Goal: Information Seeking & Learning: Find specific fact

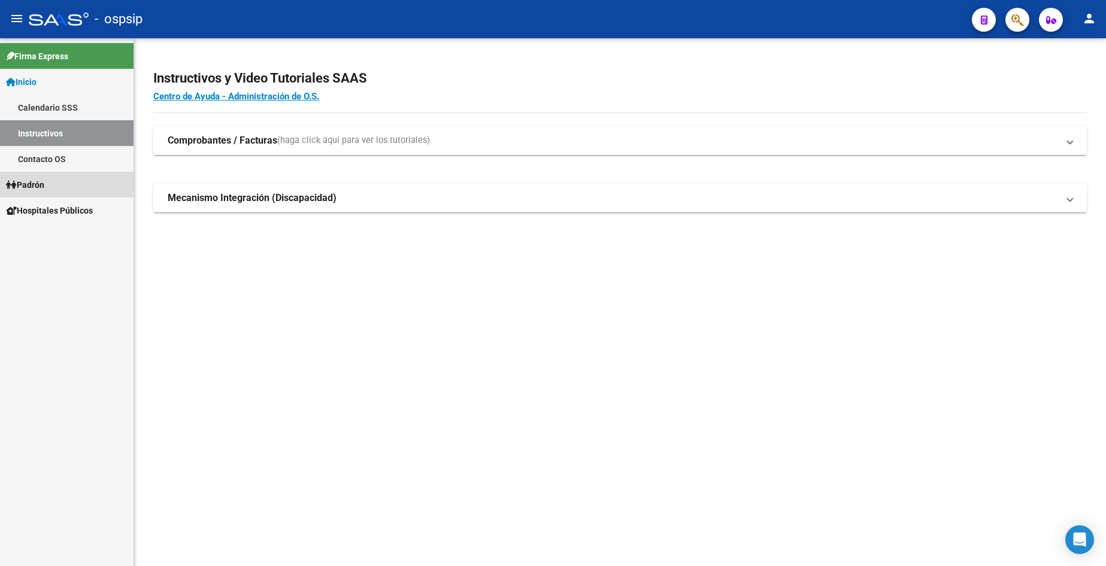
click at [44, 180] on span "Padrón" at bounding box center [25, 184] width 38 height 13
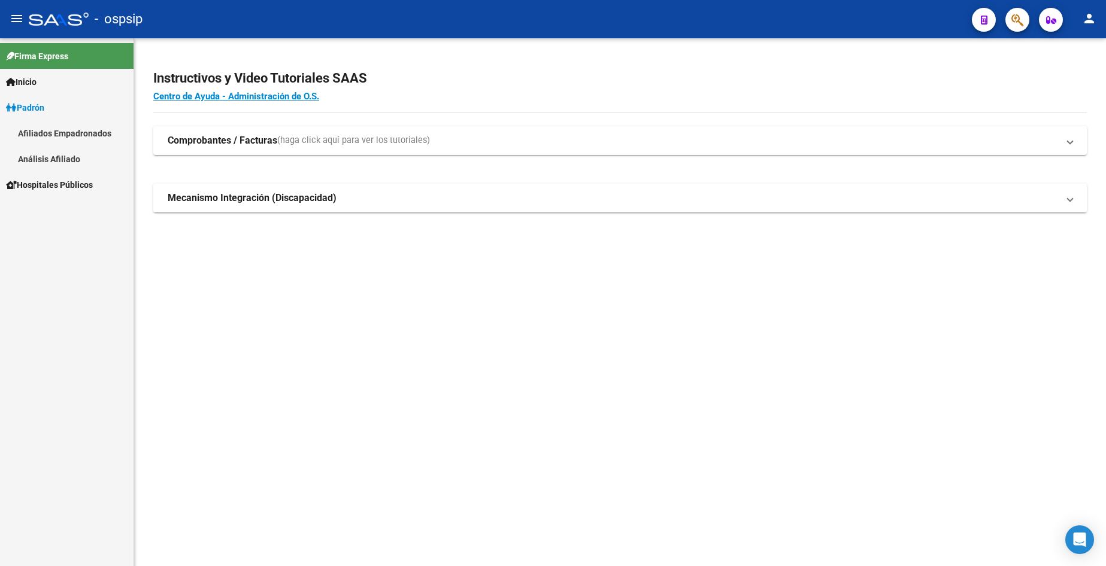
click at [51, 159] on link "Análisis Afiliado" at bounding box center [67, 159] width 134 height 26
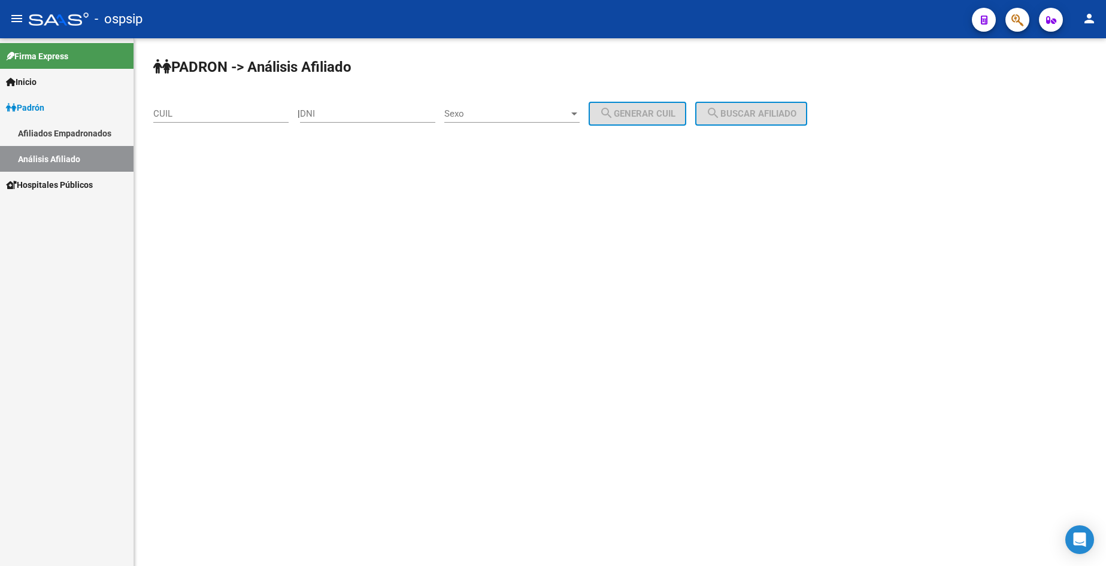
click at [360, 111] on input "DNI" at bounding box center [367, 113] width 135 height 11
type input "32537918"
click at [522, 113] on span "Sexo" at bounding box center [506, 113] width 125 height 11
click at [522, 113] on span "Masculino" at bounding box center [525, 114] width 135 height 27
click at [660, 110] on span "search Generar CUIL" at bounding box center [637, 113] width 76 height 11
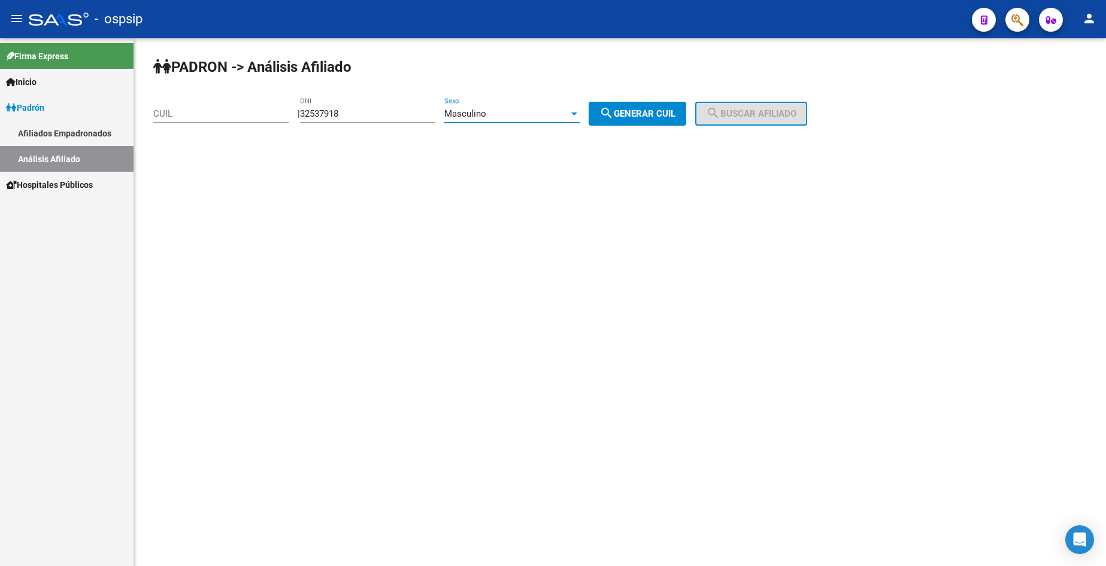
type input "23-32537918-9"
click at [762, 110] on span "search Buscar afiliado" at bounding box center [751, 113] width 90 height 11
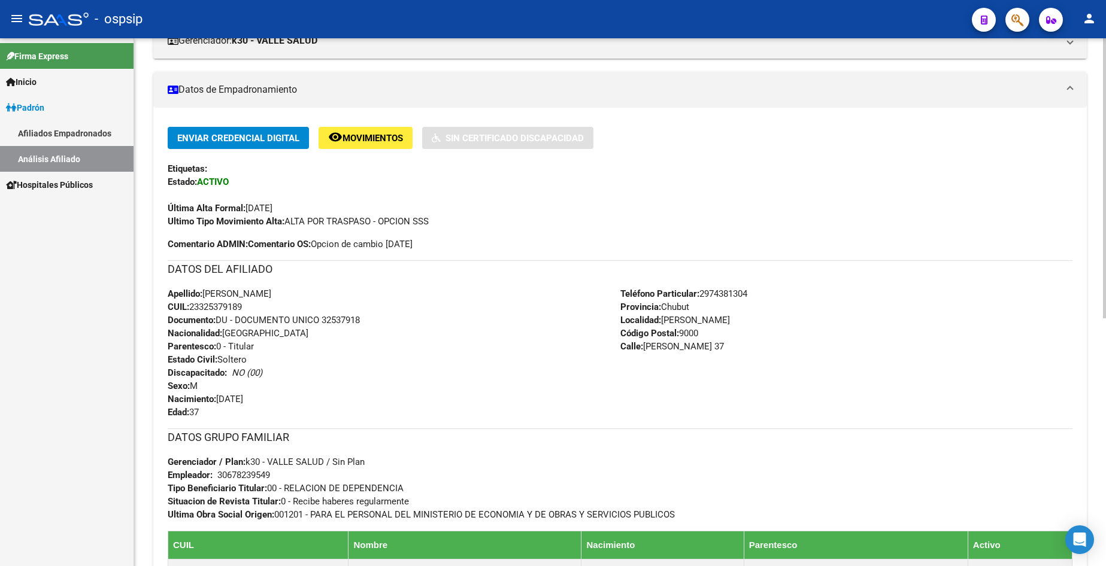
scroll to position [240, 0]
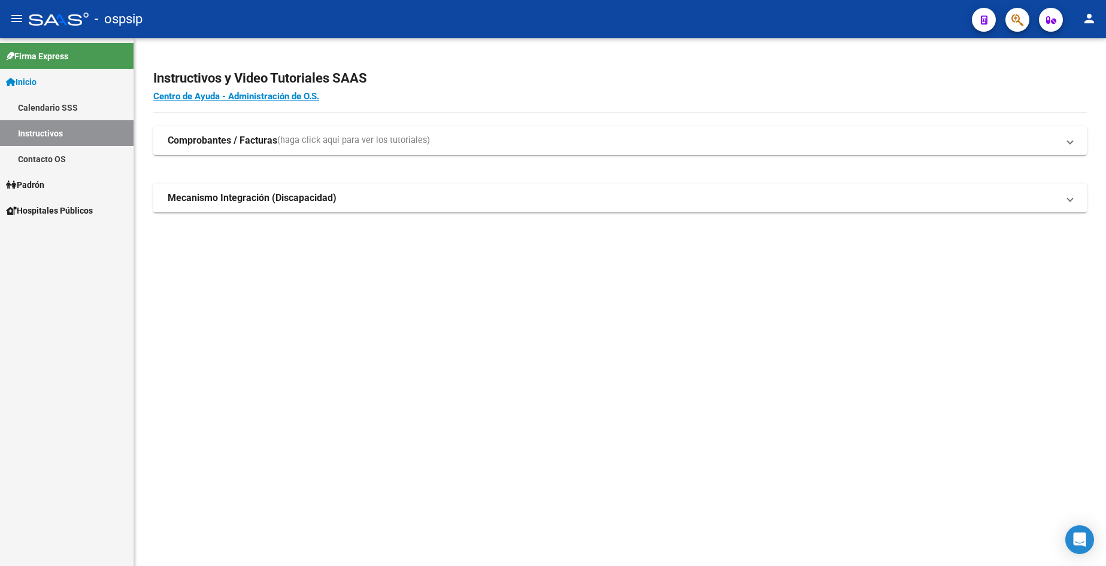
click at [46, 192] on link "Padrón" at bounding box center [67, 185] width 134 height 26
click at [43, 189] on span "Padrón" at bounding box center [25, 184] width 38 height 13
click at [58, 244] on link "Análisis Afiliado" at bounding box center [67, 236] width 134 height 26
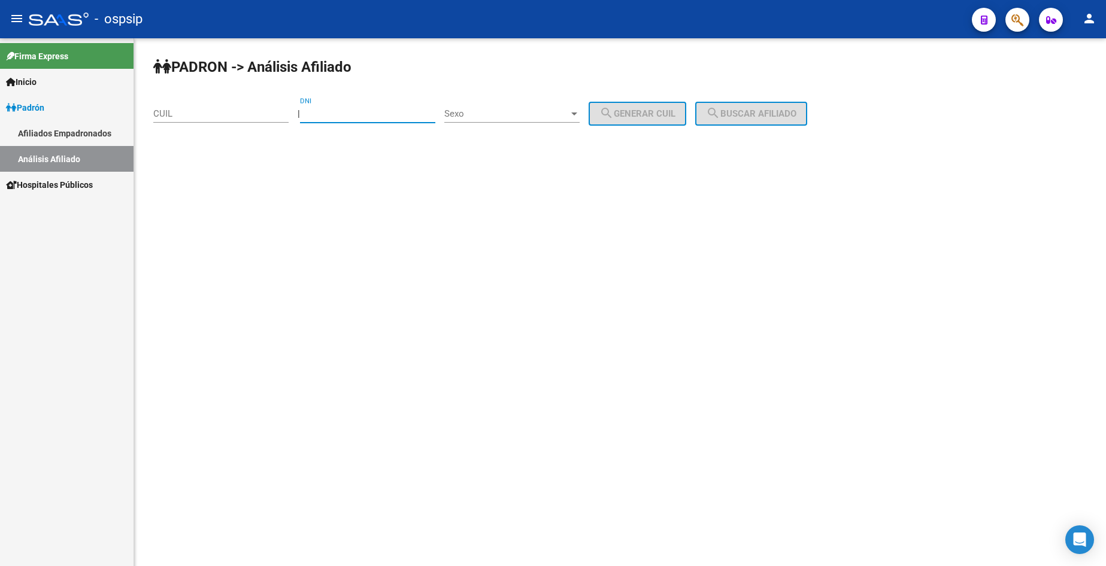
click at [416, 114] on input "DNI" at bounding box center [367, 113] width 135 height 11
type input "23666711"
click at [531, 108] on div "Sexo Sexo" at bounding box center [511, 110] width 135 height 26
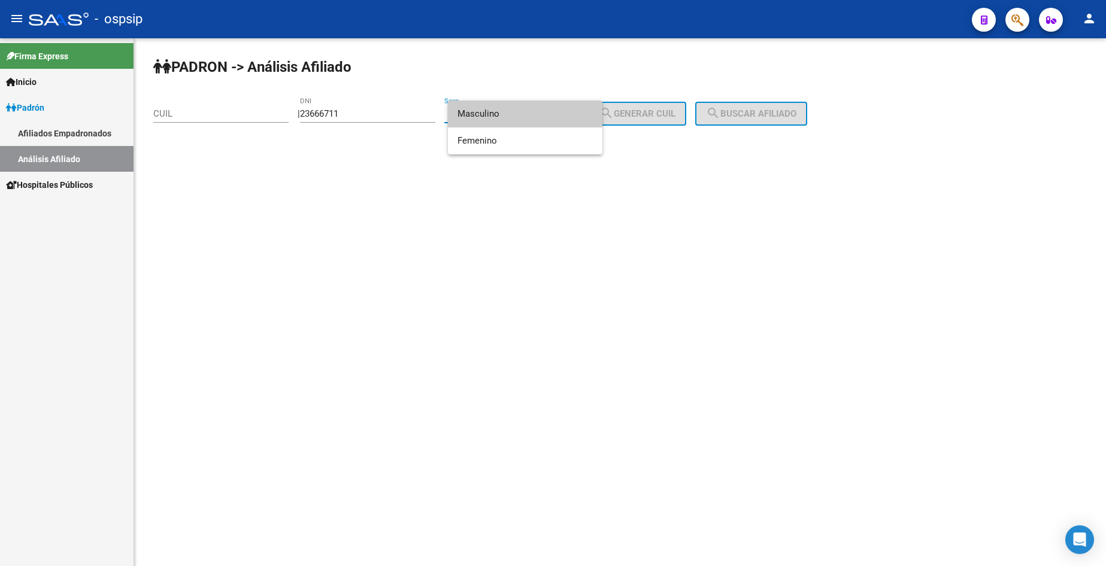
click at [533, 119] on span "Masculino" at bounding box center [525, 114] width 135 height 27
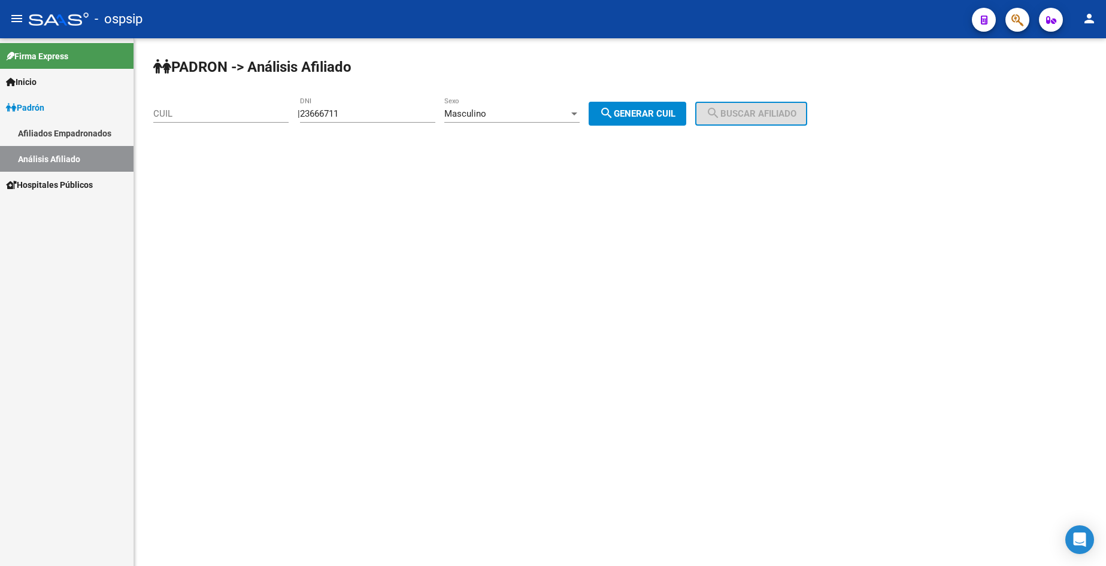
click at [675, 119] on span "search Generar CUIL" at bounding box center [637, 113] width 76 height 11
type input "20-23666711-2"
click at [753, 118] on span "search Buscar afiliado" at bounding box center [751, 113] width 90 height 11
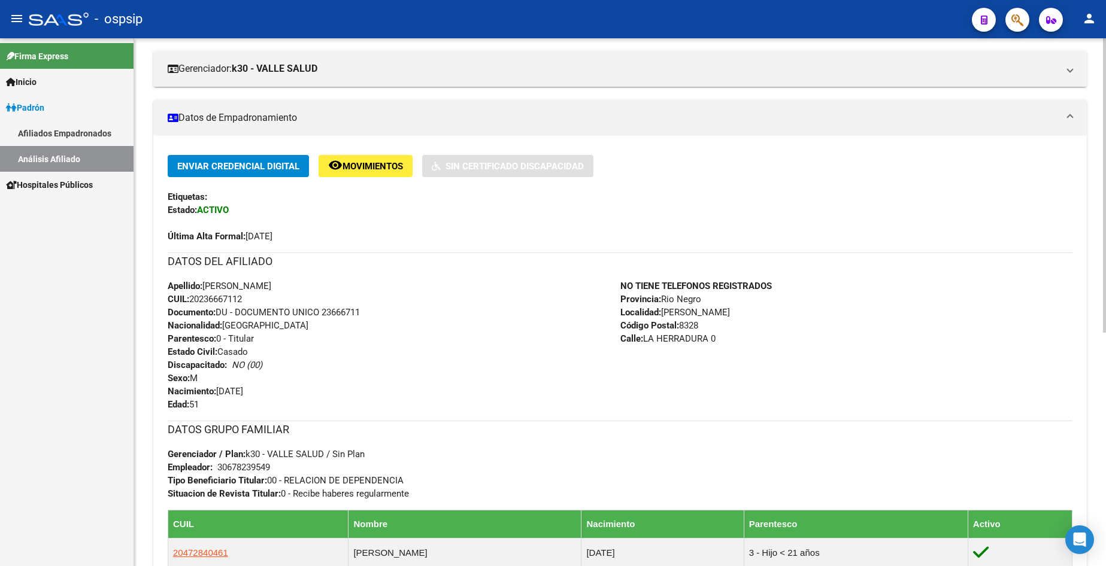
scroll to position [299, 0]
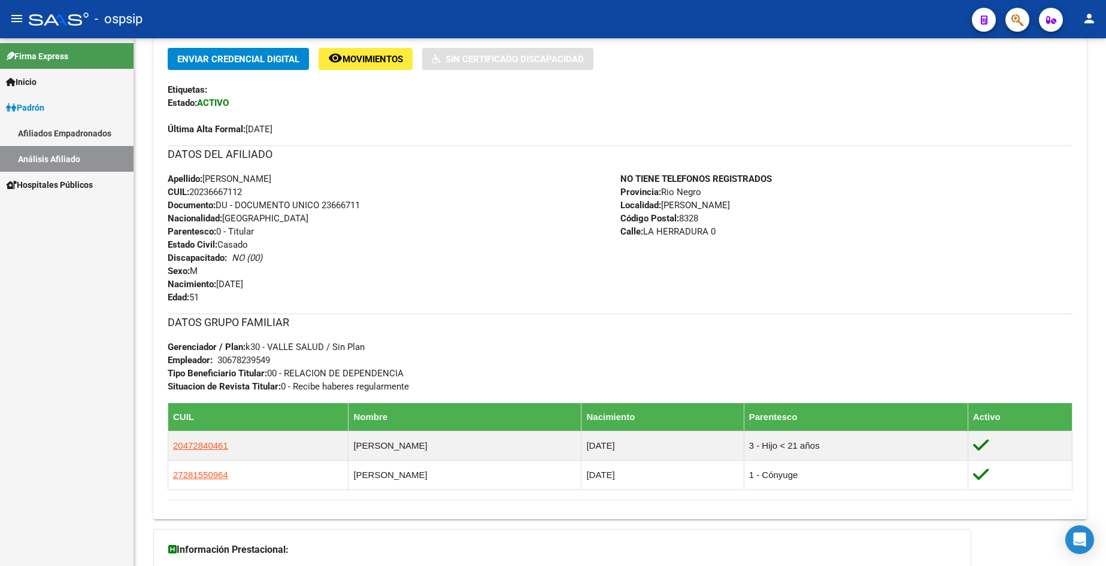
click at [38, 100] on link "Padrón" at bounding box center [67, 108] width 134 height 26
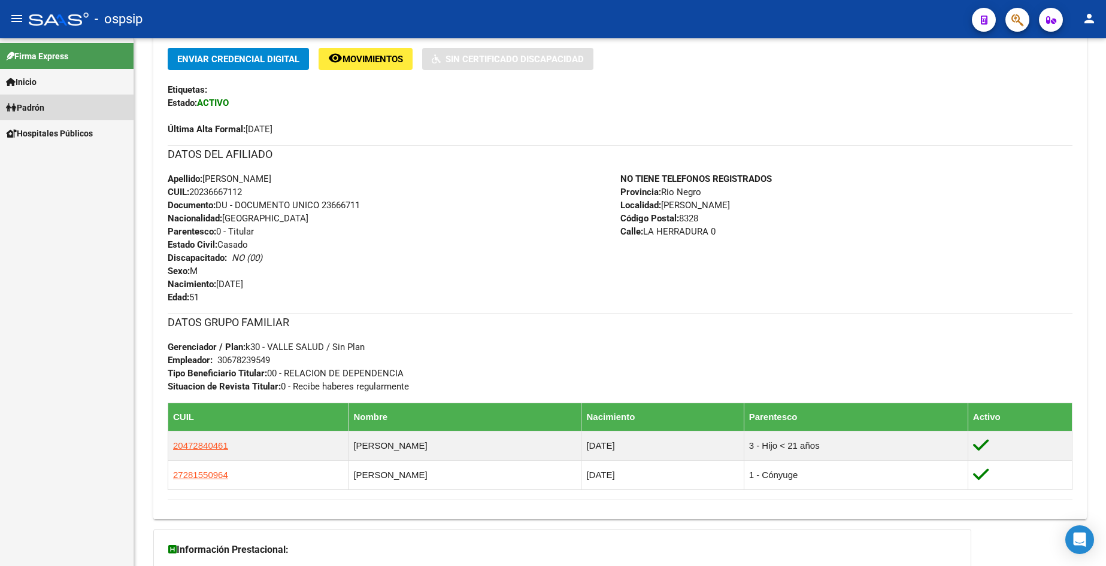
click at [40, 103] on span "Padrón" at bounding box center [25, 107] width 38 height 13
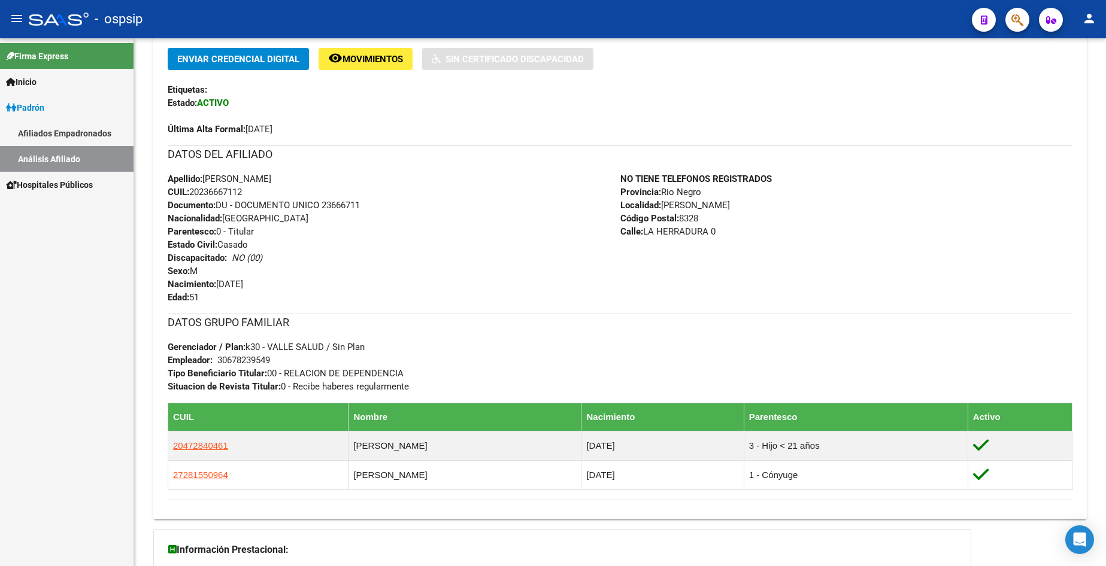
click at [59, 165] on link "Análisis Afiliado" at bounding box center [67, 159] width 134 height 26
click at [51, 162] on link "Análisis Afiliado" at bounding box center [67, 159] width 134 height 26
click at [72, 156] on link "Análisis Afiliado" at bounding box center [67, 159] width 134 height 26
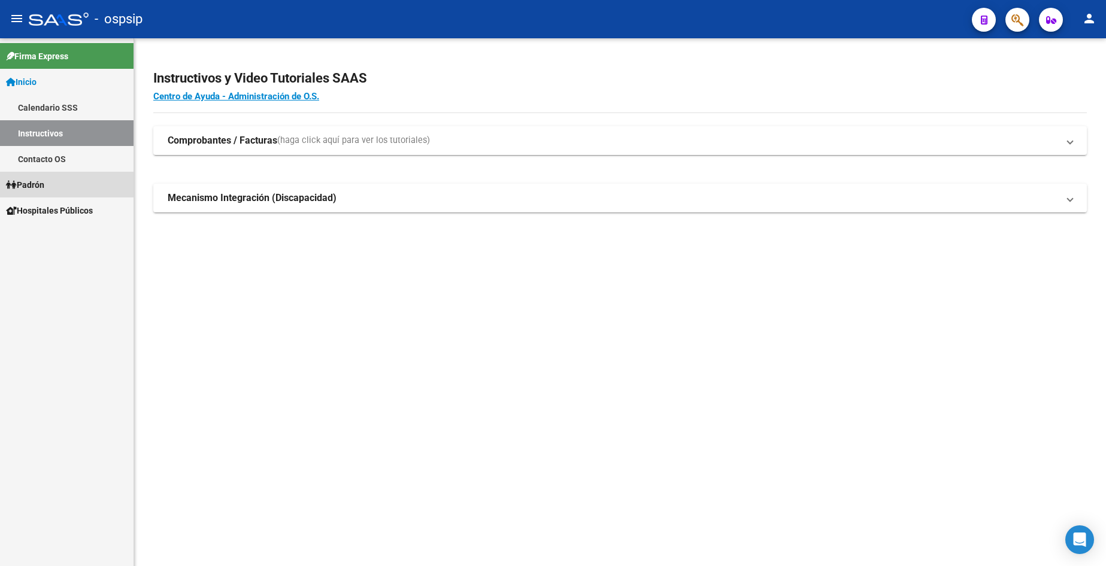
click at [41, 184] on span "Padrón" at bounding box center [25, 184] width 38 height 13
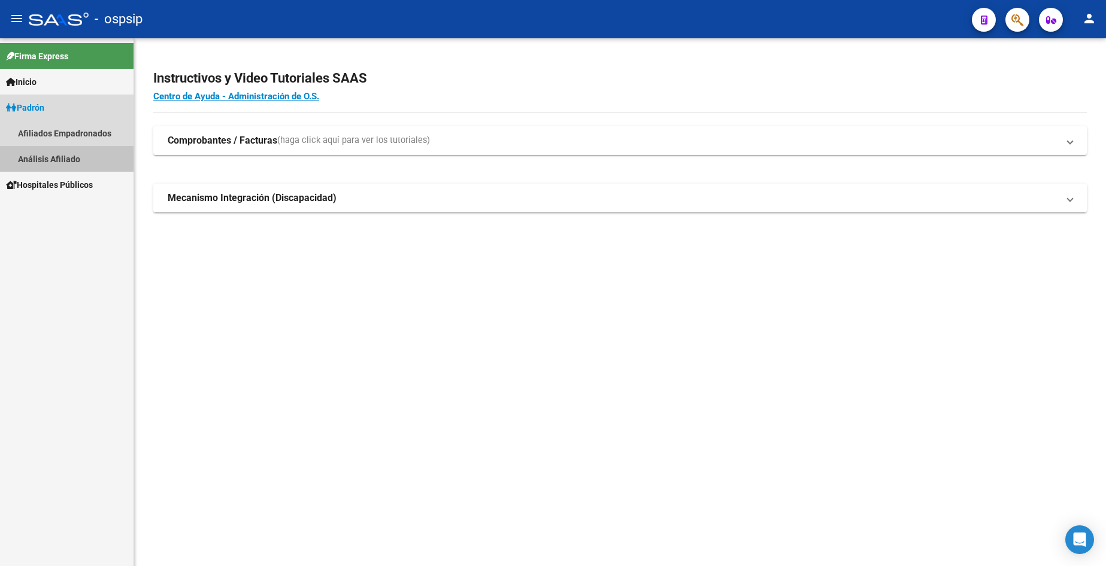
click at [51, 161] on link "Análisis Afiliado" at bounding box center [67, 159] width 134 height 26
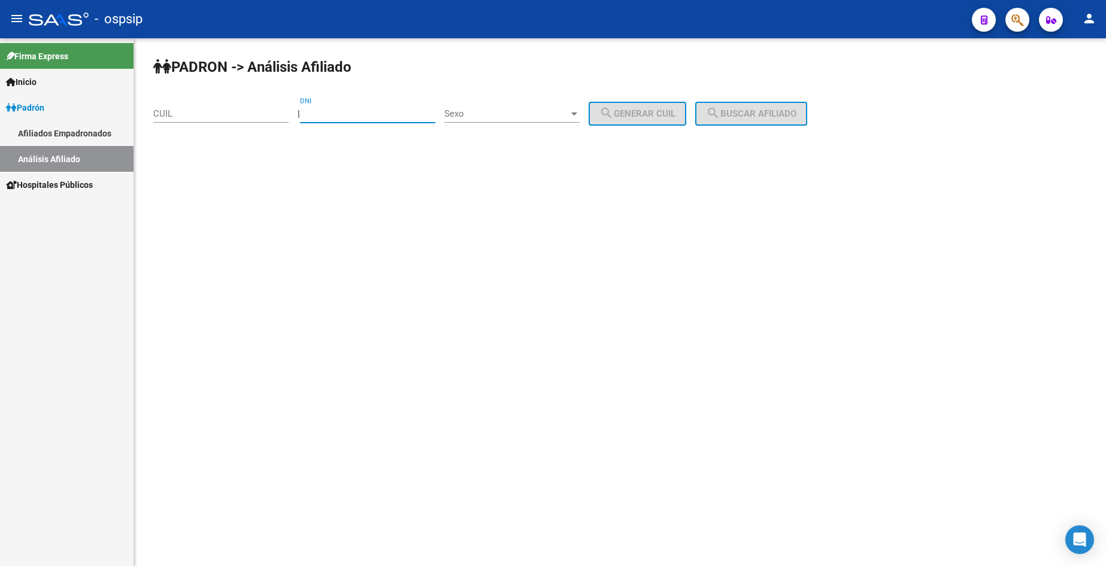
click at [388, 116] on input "DNI" at bounding box center [367, 113] width 135 height 11
type input "94146242"
click at [517, 110] on div "Sexo Sexo" at bounding box center [511, 110] width 135 height 26
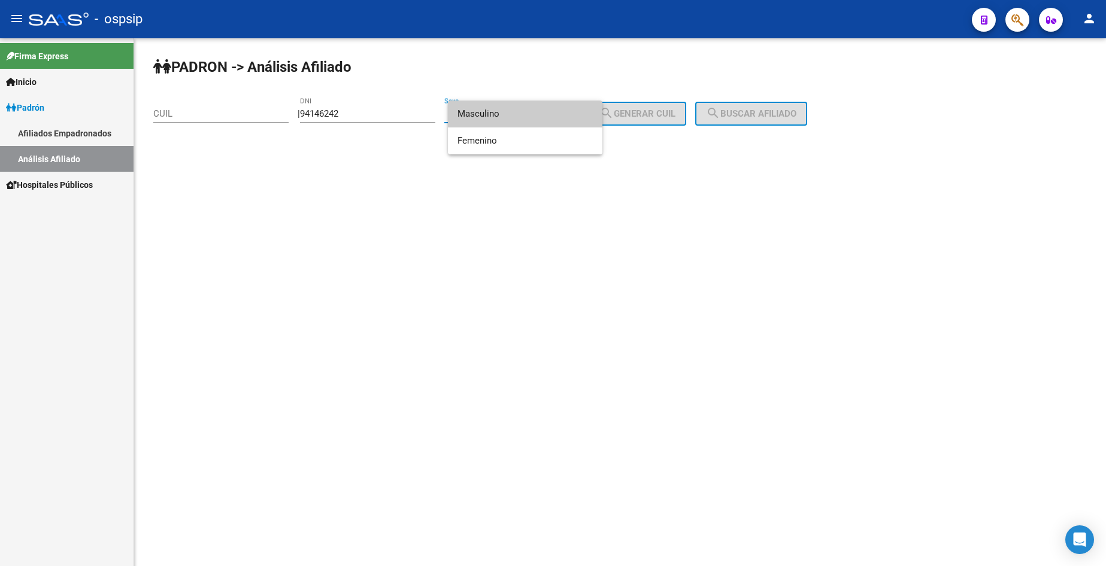
click at [517, 117] on span "Masculino" at bounding box center [525, 114] width 135 height 27
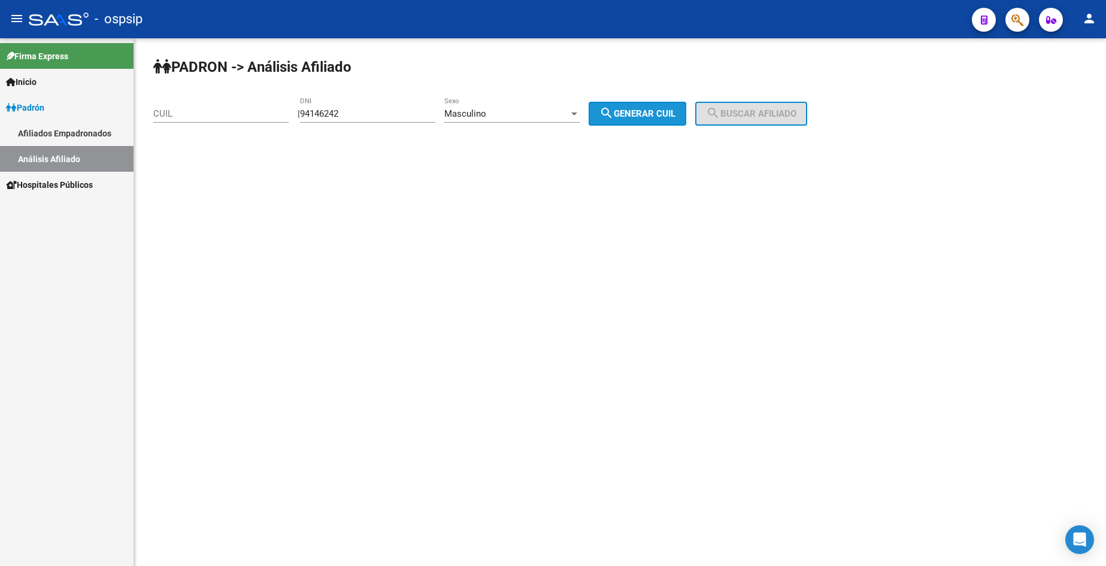
click at [649, 109] on span "search Generar CUIL" at bounding box center [637, 113] width 76 height 11
type input "20-94146242-2"
click at [754, 108] on button "search Buscar afiliado" at bounding box center [751, 114] width 112 height 24
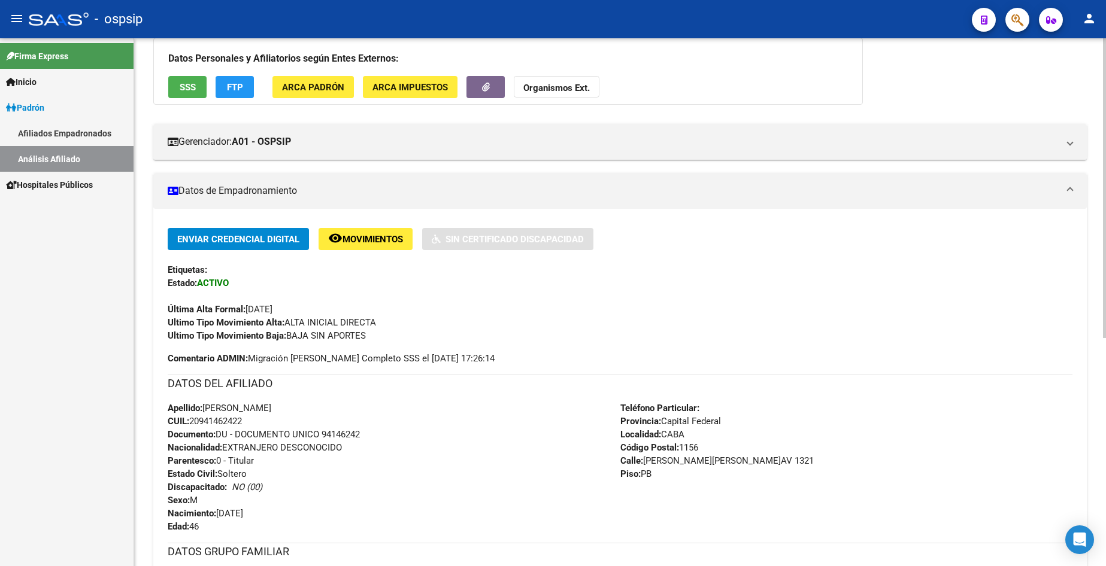
scroll to position [240, 0]
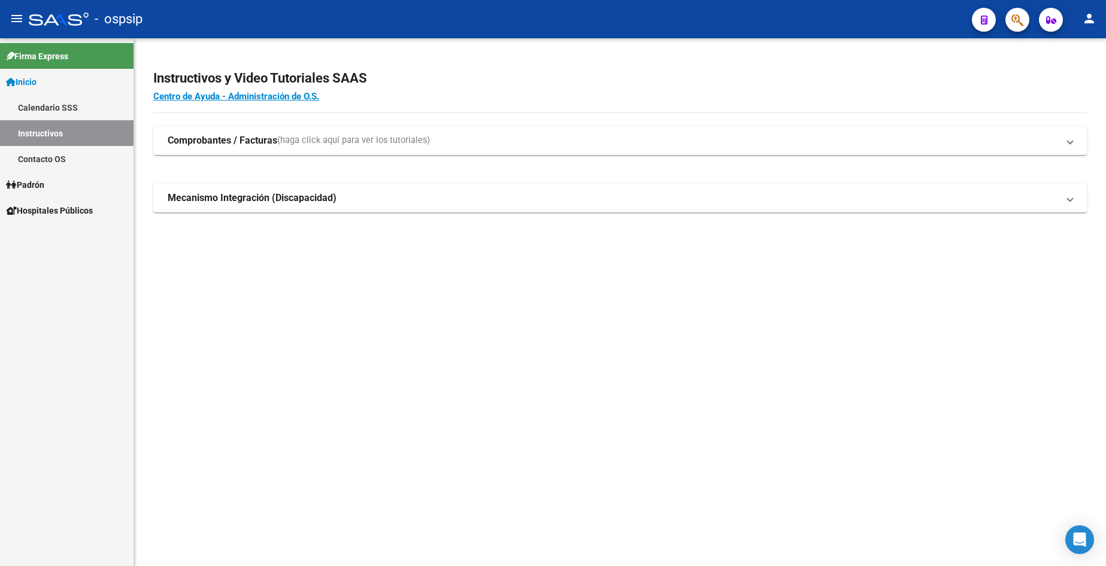
click at [29, 181] on span "Padrón" at bounding box center [25, 184] width 38 height 13
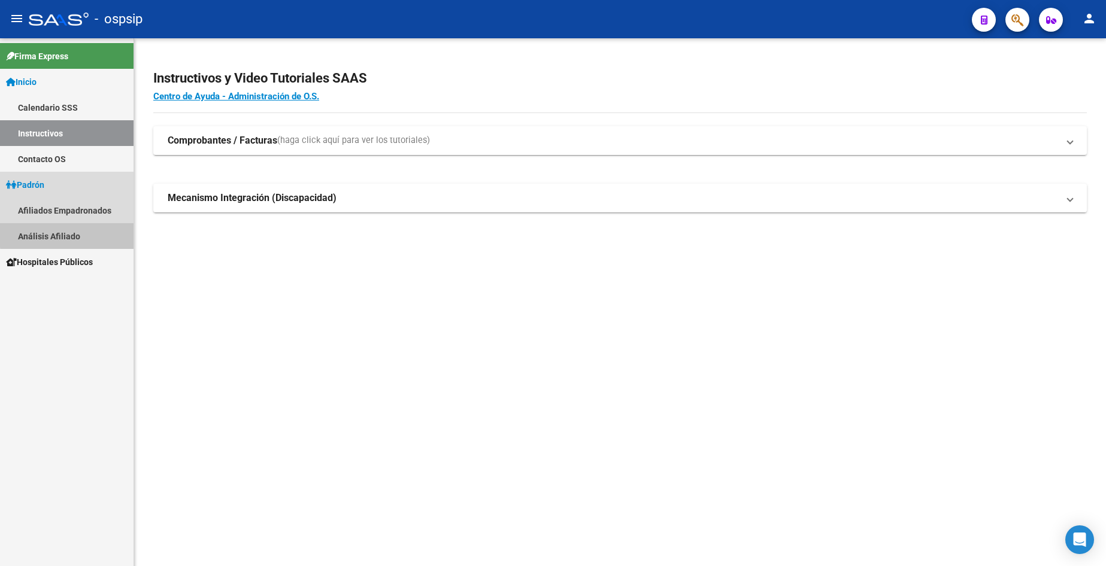
click at [74, 240] on link "Análisis Afiliado" at bounding box center [67, 236] width 134 height 26
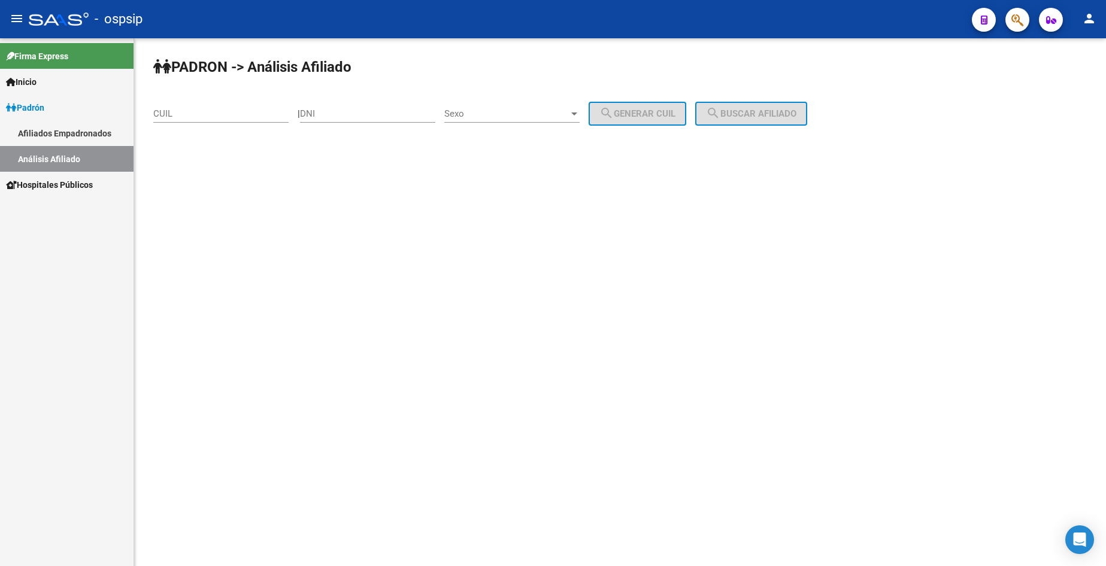
click at [410, 117] on input "DNI" at bounding box center [367, 113] width 135 height 11
type input "36113202"
click at [498, 113] on span "Sexo" at bounding box center [506, 113] width 125 height 11
click at [498, 113] on span "Masculino" at bounding box center [525, 114] width 135 height 27
click at [665, 114] on span "search Generar CUIL" at bounding box center [637, 113] width 76 height 11
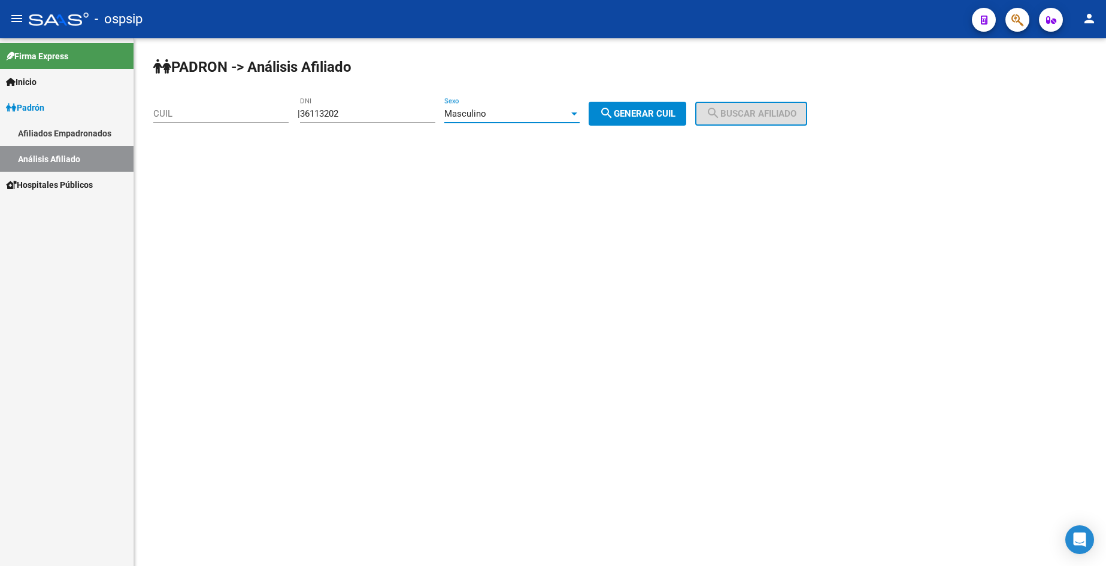
type input "20-36113202-6"
click at [741, 112] on span "search Buscar afiliado" at bounding box center [751, 113] width 90 height 11
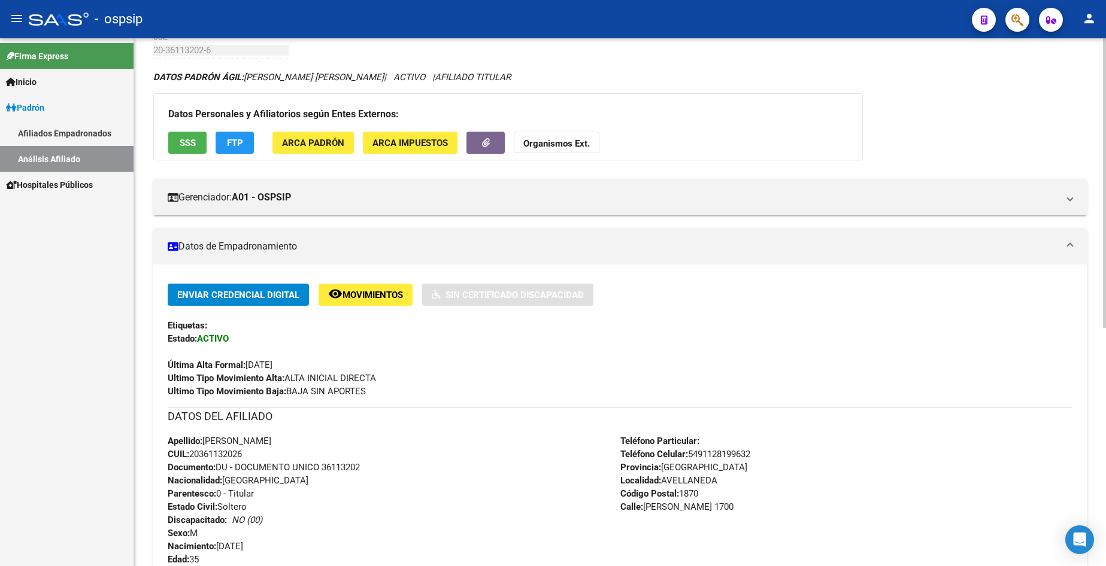
scroll to position [240, 0]
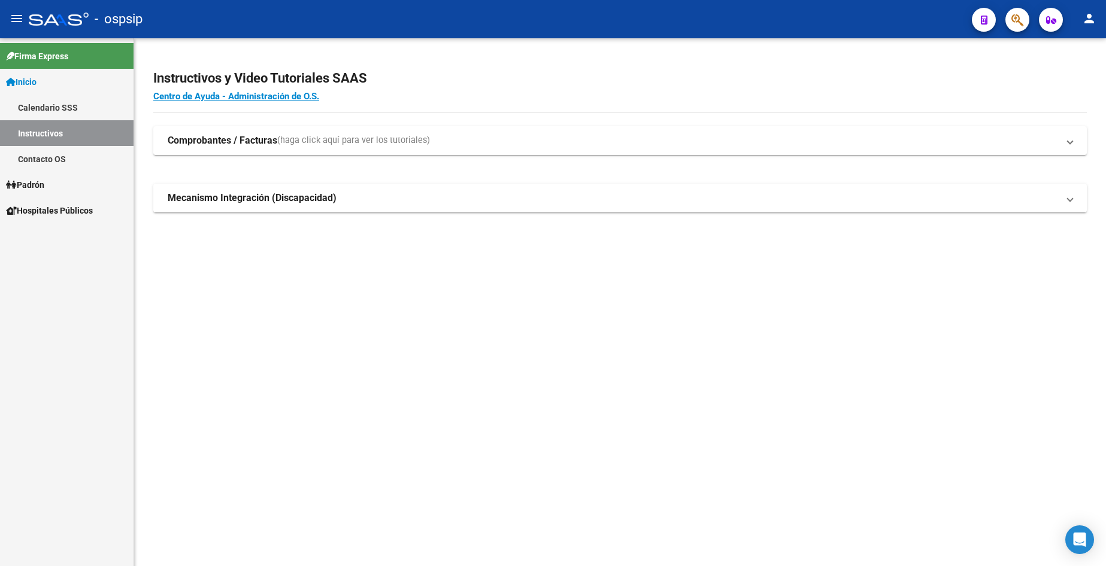
click at [44, 180] on span "Padrón" at bounding box center [25, 184] width 38 height 13
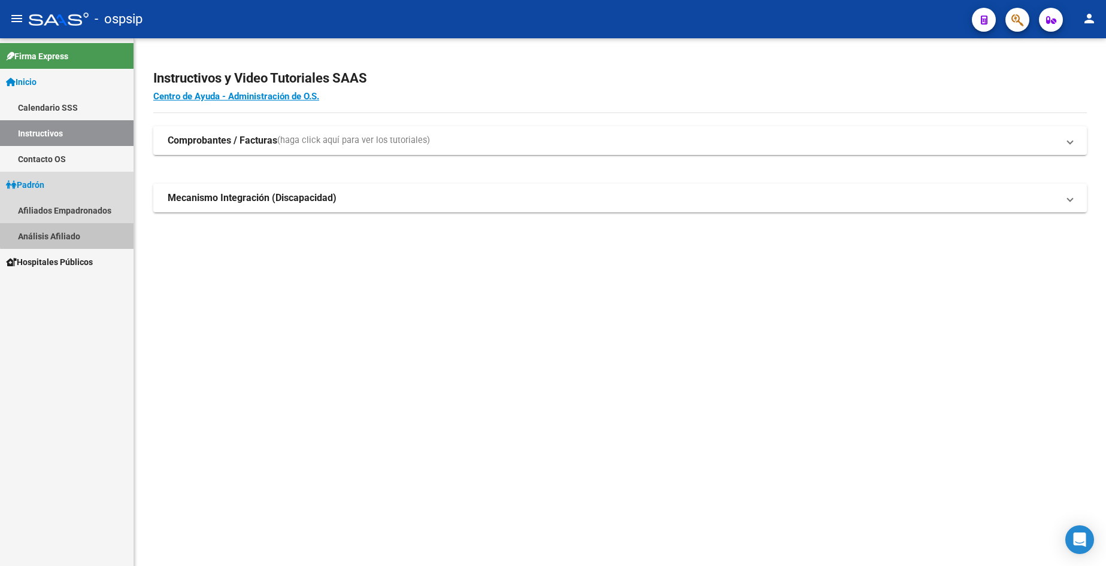
click at [69, 235] on link "Análisis Afiliado" at bounding box center [67, 236] width 134 height 26
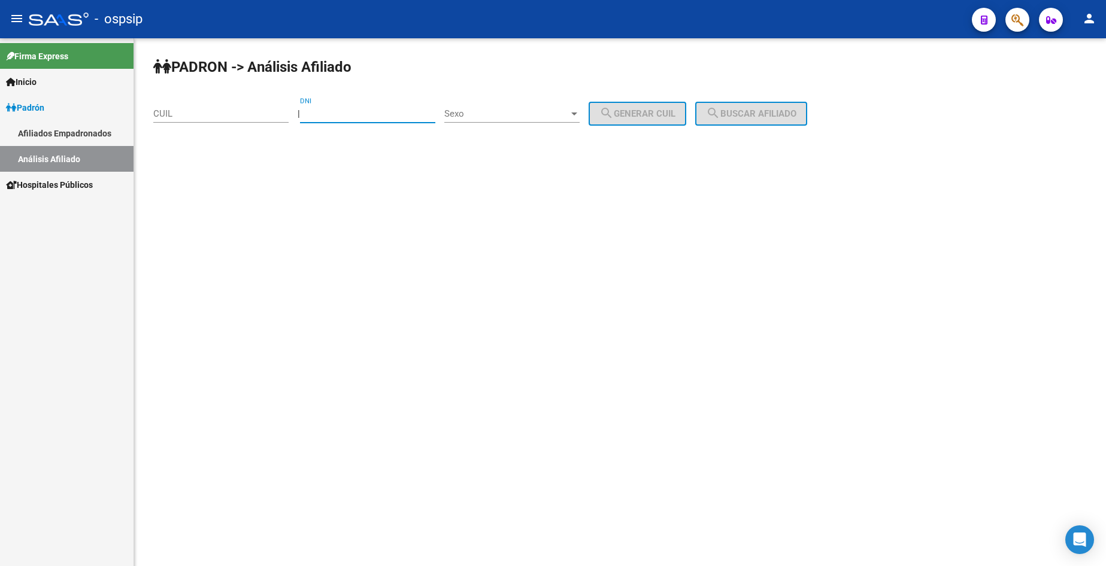
click at [359, 116] on input "DNI" at bounding box center [367, 113] width 135 height 11
type input "57115618"
click at [490, 113] on span "Sexo" at bounding box center [506, 113] width 125 height 11
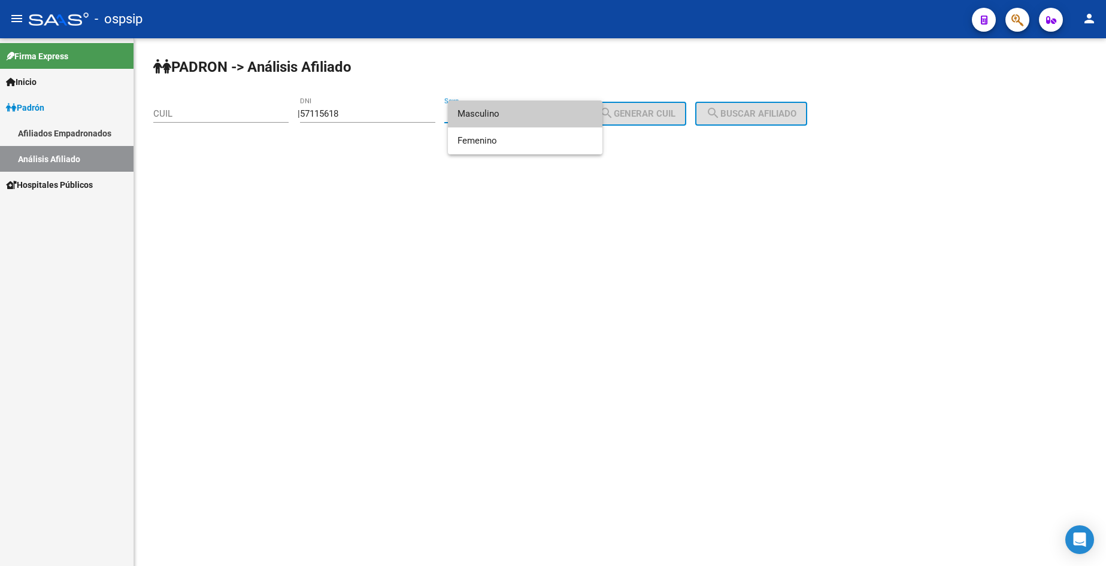
click at [493, 118] on span "Masculino" at bounding box center [525, 114] width 135 height 27
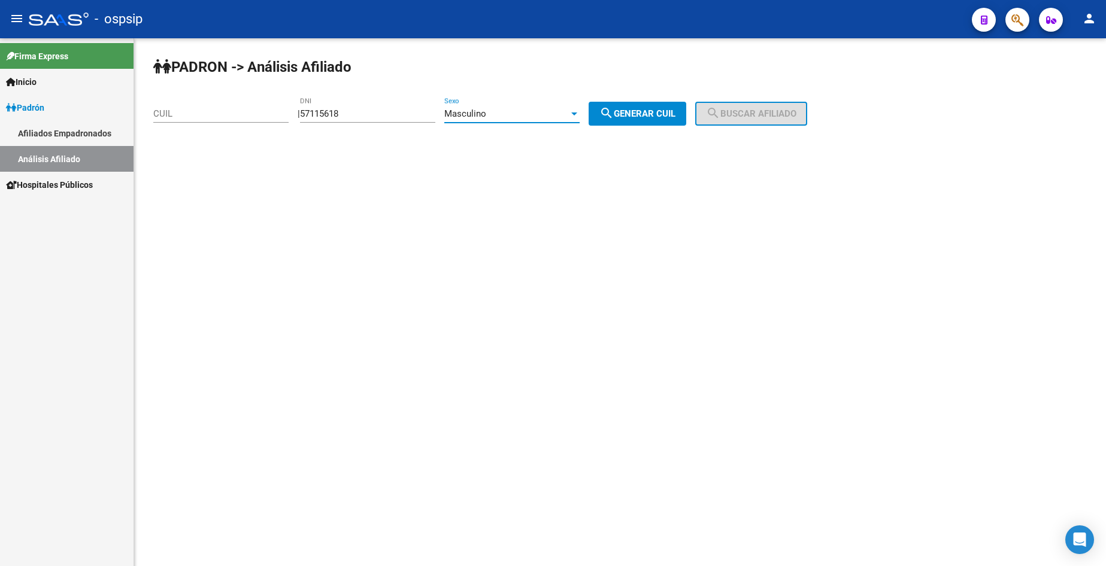
drag, startPoint x: 640, startPoint y: 131, endPoint x: 643, endPoint y: 121, distance: 10.2
click at [640, 130] on div "PADRON -> Análisis Afiliado CUIL | 57115618 DNI Masculino Sexo search Generar C…" at bounding box center [620, 101] width 972 height 126
click at [644, 119] on button "search Generar CUIL" at bounding box center [638, 114] width 98 height 24
type input "20-57115618-1"
click at [765, 115] on span "search Buscar afiliado" at bounding box center [751, 113] width 90 height 11
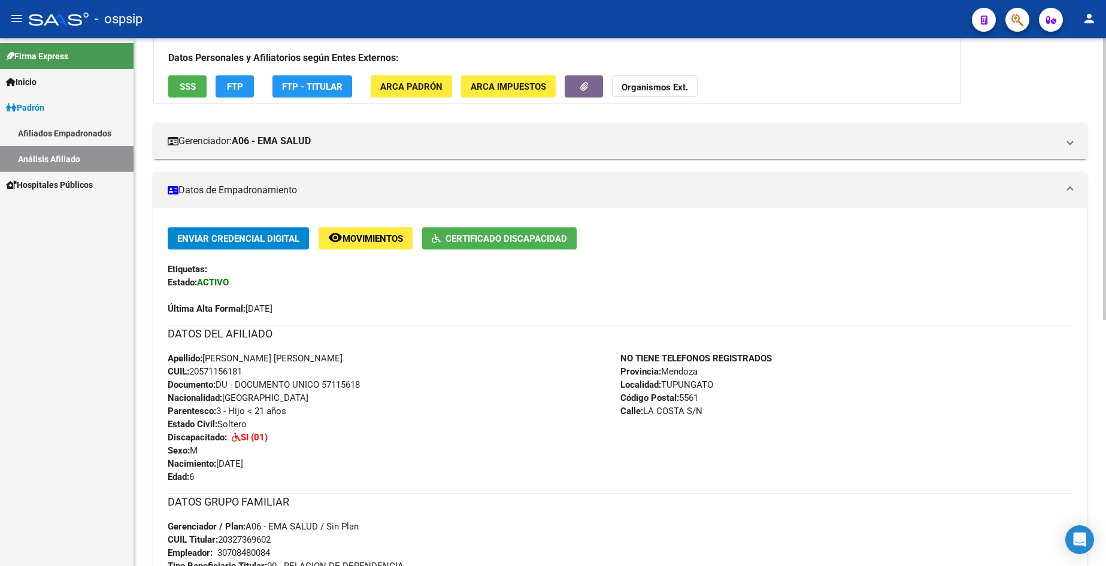
scroll to position [240, 0]
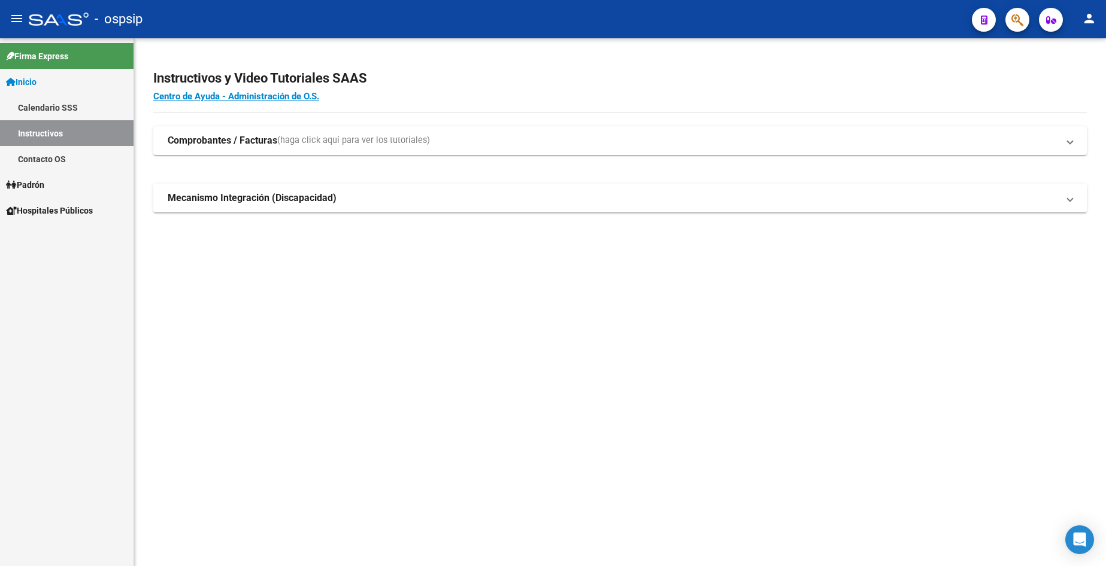
click at [56, 188] on link "Padrón" at bounding box center [67, 185] width 134 height 26
click at [55, 188] on link "Padrón" at bounding box center [67, 185] width 134 height 26
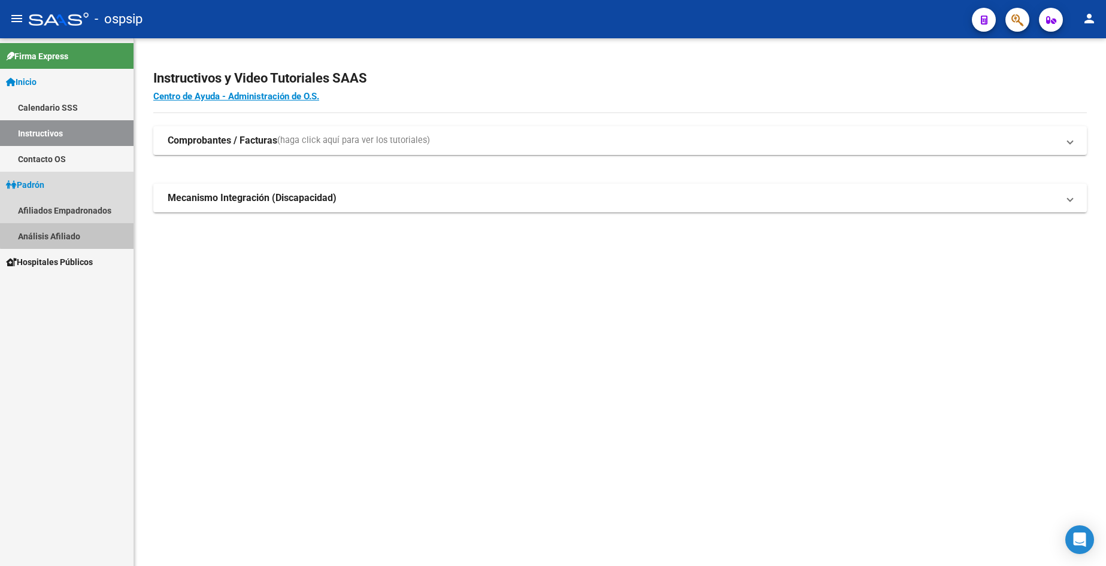
click at [71, 235] on link "Análisis Afiliado" at bounding box center [67, 236] width 134 height 26
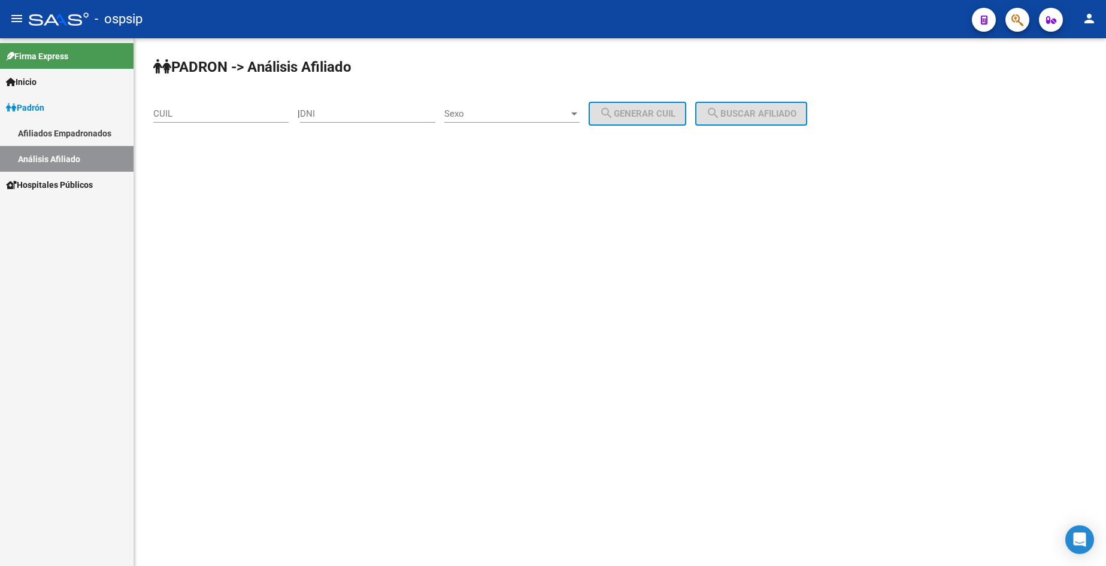
drag, startPoint x: 352, startPoint y: 113, endPoint x: 357, endPoint y: 117, distance: 6.4
click at [353, 114] on input "DNI" at bounding box center [367, 113] width 135 height 11
type input "24591385"
click at [537, 113] on span "Sexo" at bounding box center [506, 113] width 125 height 11
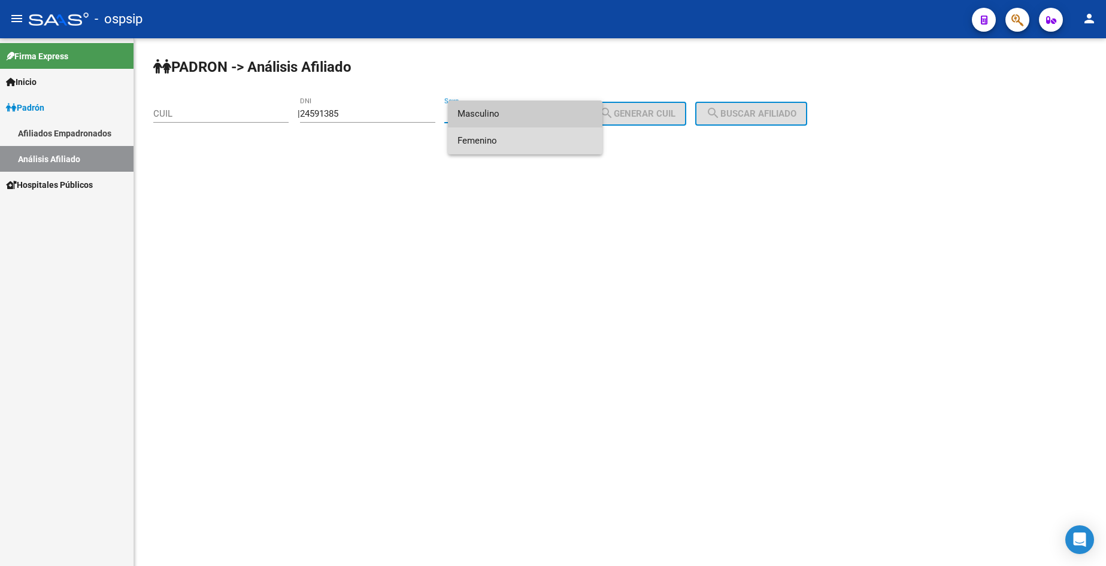
click at [514, 147] on span "Femenino" at bounding box center [525, 141] width 135 height 27
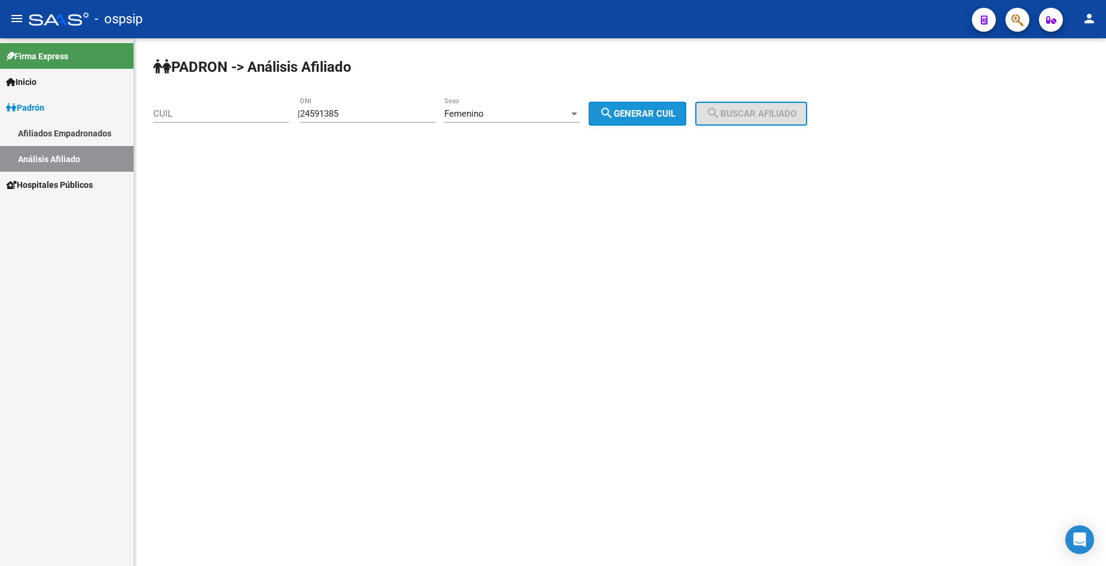
drag, startPoint x: 673, startPoint y: 113, endPoint x: 722, endPoint y: 114, distance: 48.5
click at [672, 113] on span "search Generar CUIL" at bounding box center [637, 113] width 76 height 11
type input "27-24591385-6"
click at [760, 113] on span "search Buscar afiliado" at bounding box center [751, 113] width 90 height 11
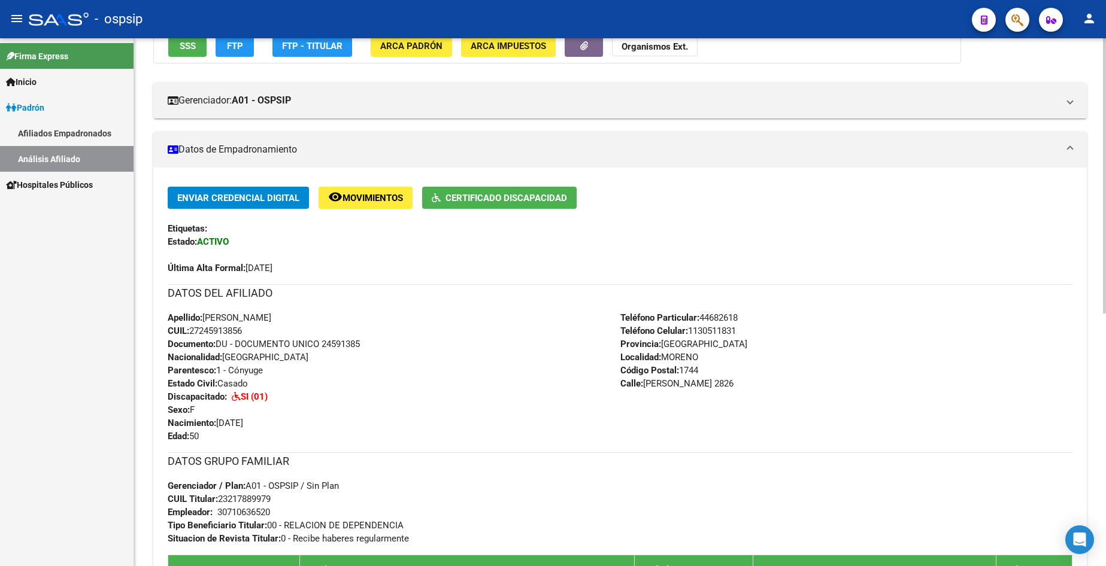
scroll to position [240, 0]
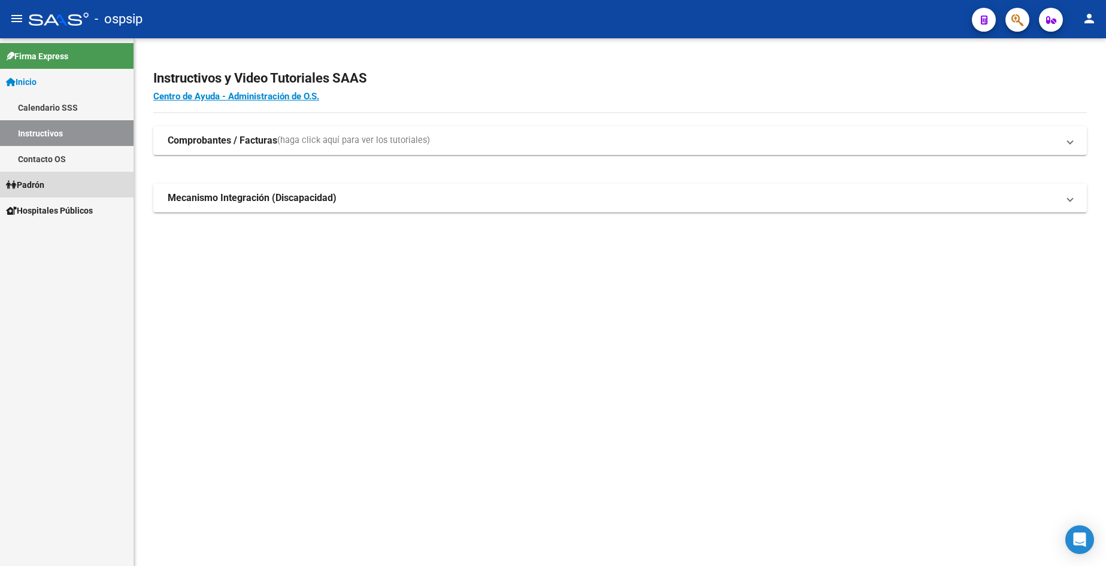
click at [36, 190] on span "Padrón" at bounding box center [25, 184] width 38 height 13
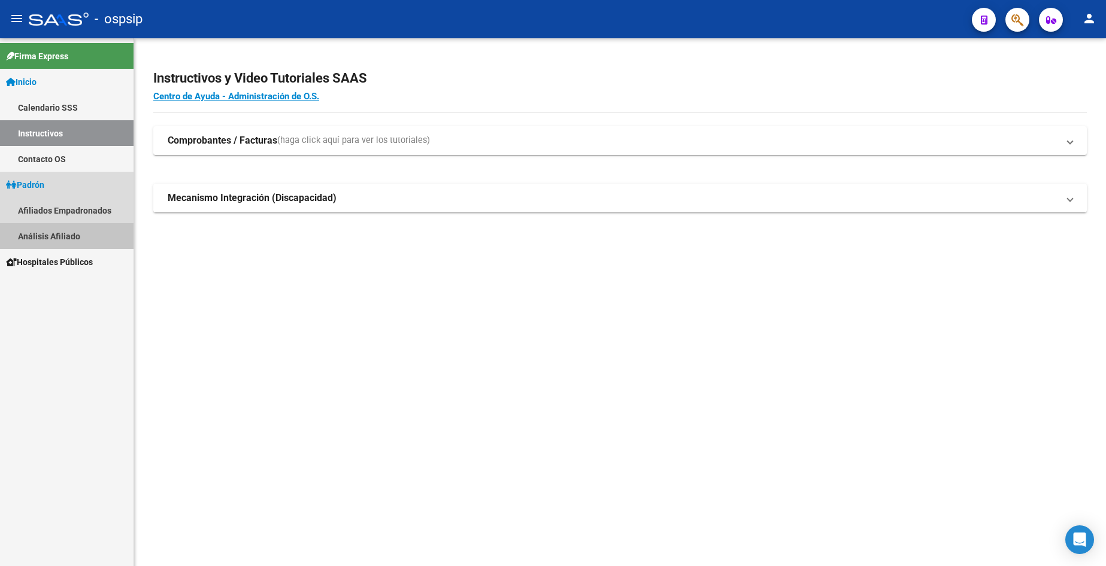
click at [56, 233] on link "Análisis Afiliado" at bounding box center [67, 236] width 134 height 26
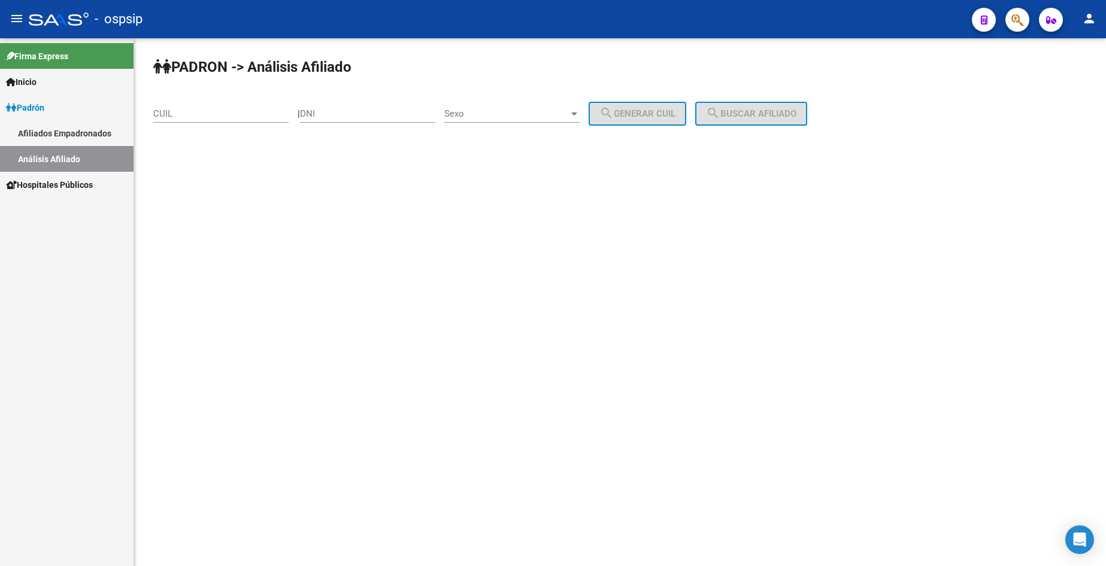
click at [398, 107] on div "DNI" at bounding box center [367, 110] width 135 height 26
type input "32068774"
click at [519, 108] on div "Sexo Sexo" at bounding box center [511, 110] width 135 height 26
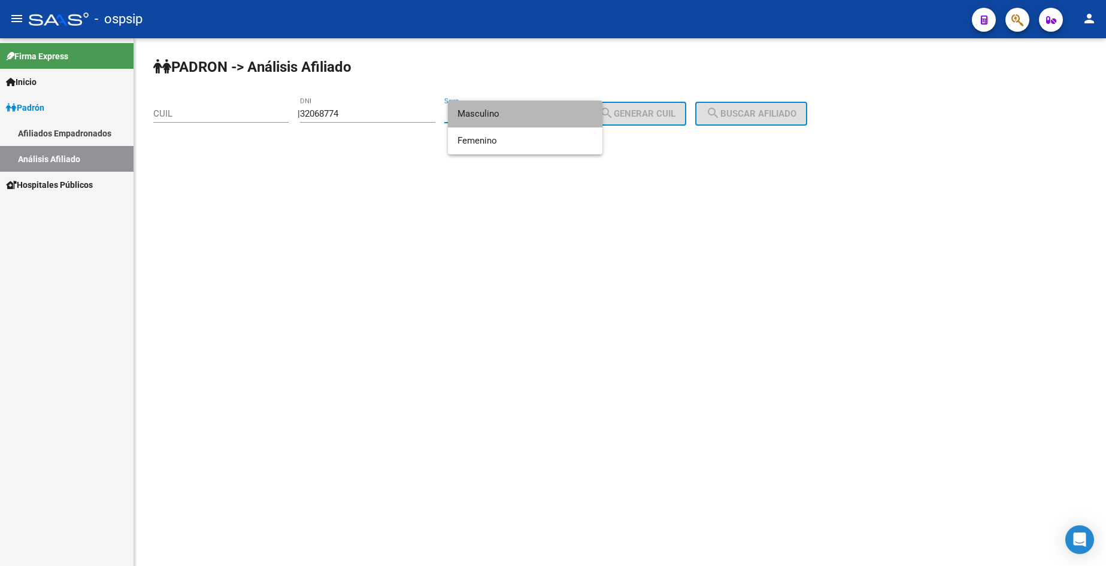
click at [520, 118] on span "Masculino" at bounding box center [525, 114] width 135 height 27
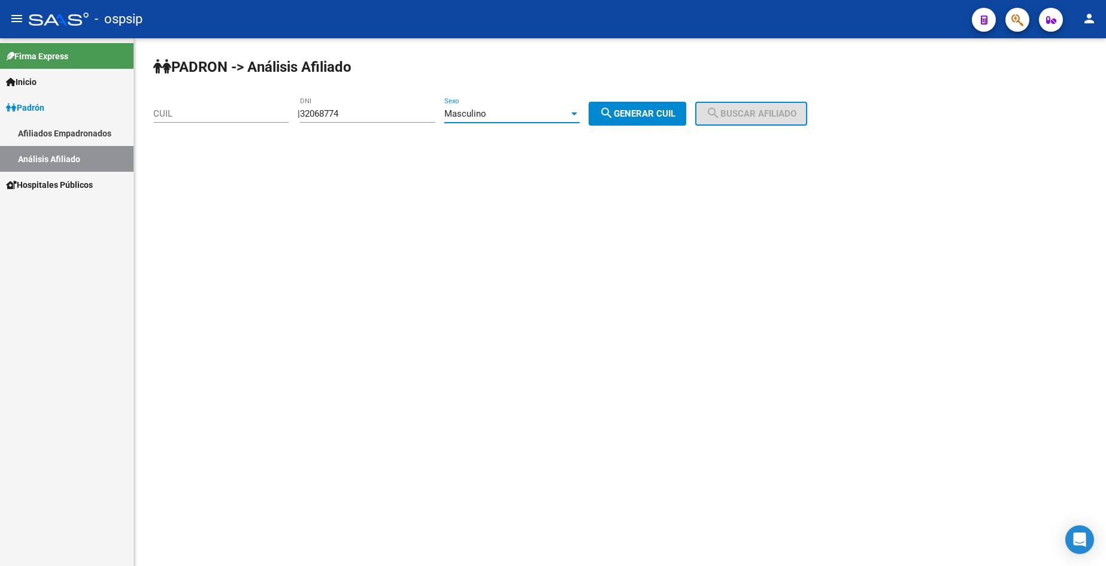
click at [614, 113] on mat-icon "search" at bounding box center [606, 113] width 14 height 14
type input "20-32068774-9"
click at [765, 123] on button "search Buscar afiliado" at bounding box center [751, 114] width 112 height 24
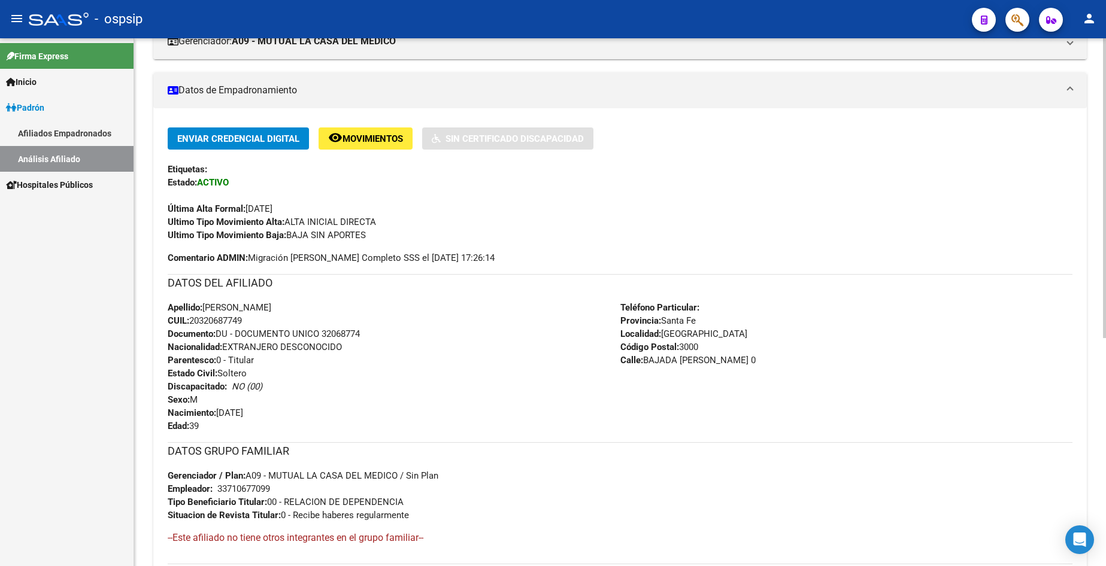
scroll to position [240, 0]
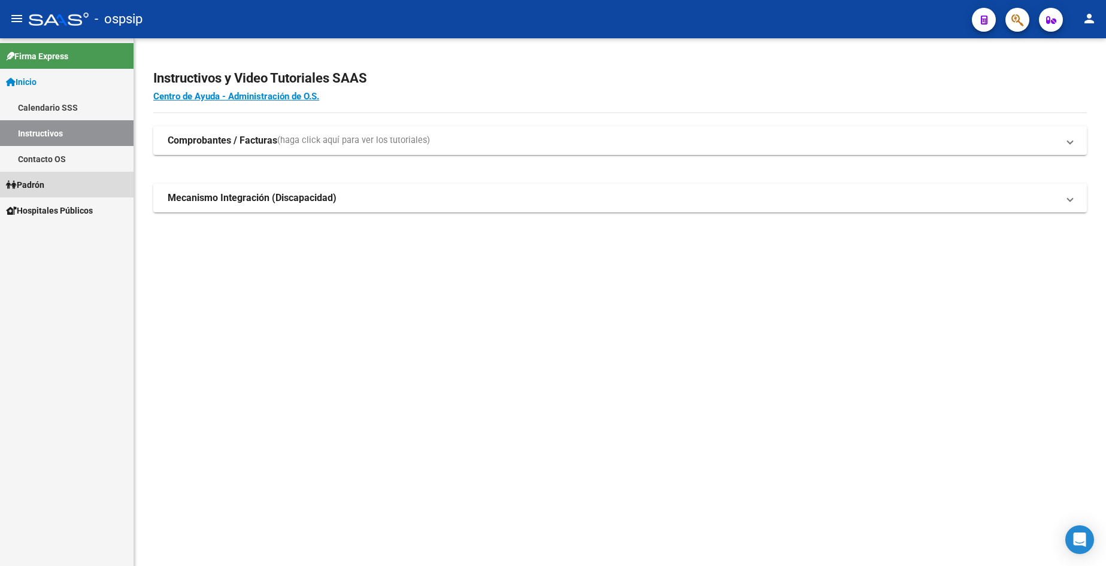
click at [44, 183] on span "Padrón" at bounding box center [25, 184] width 38 height 13
click at [60, 240] on link "Análisis Afiliado" at bounding box center [67, 236] width 134 height 26
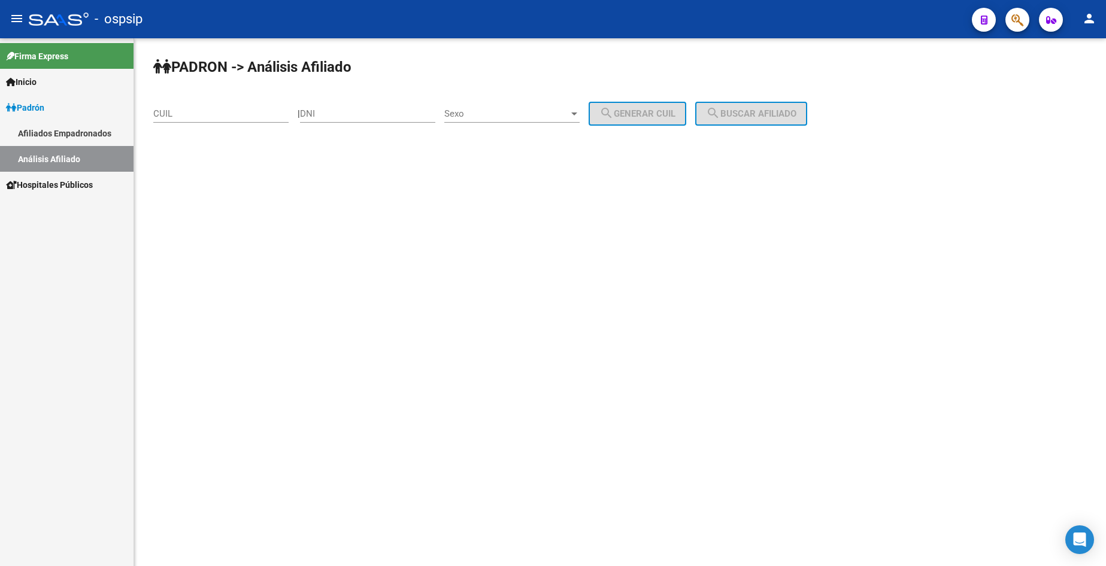
click at [374, 103] on div "DNI" at bounding box center [367, 110] width 135 height 26
click at [931, 240] on mat-sidenav-content "PADRON -> Análisis Afiliado CUIL | DNI Sexo Sexo search Generar CUIL search Bus…" at bounding box center [620, 302] width 972 height 528
click at [1105, 377] on html "menu - ospsip person Firma Express Inicio Calendario SSS Instructivos Contacto …" at bounding box center [553, 283] width 1106 height 566
click at [391, 104] on div "DNI" at bounding box center [367, 110] width 135 height 26
type input "16828428"
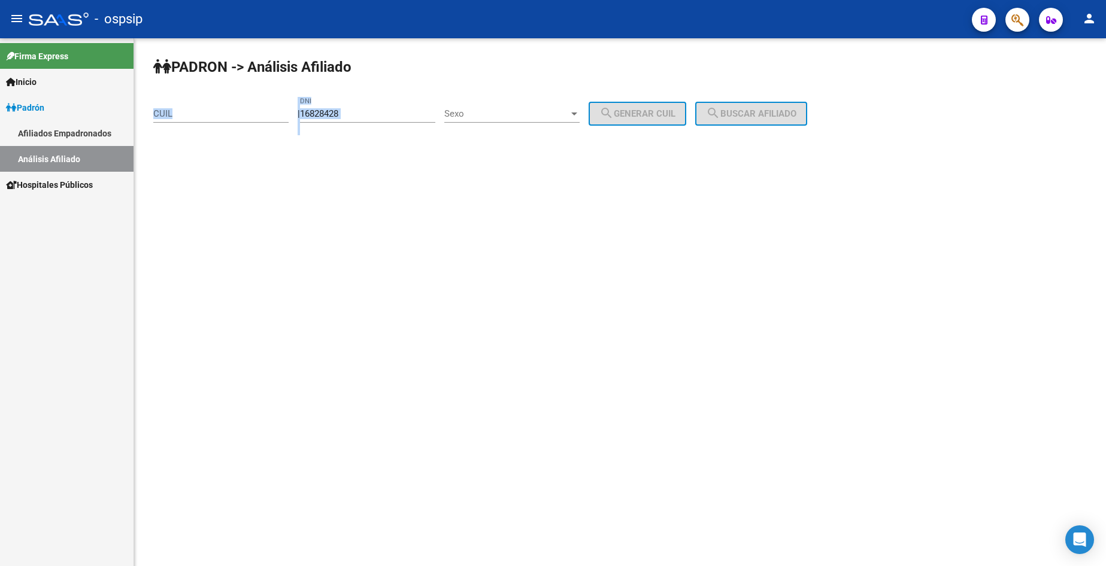
click at [500, 99] on div "PADRON -> Análisis Afiliado CUIL | 16828428 DNI Sexo Sexo search Generar CUIL s…" at bounding box center [620, 101] width 972 height 126
click at [502, 102] on div "Sexo Sexo" at bounding box center [511, 110] width 135 height 26
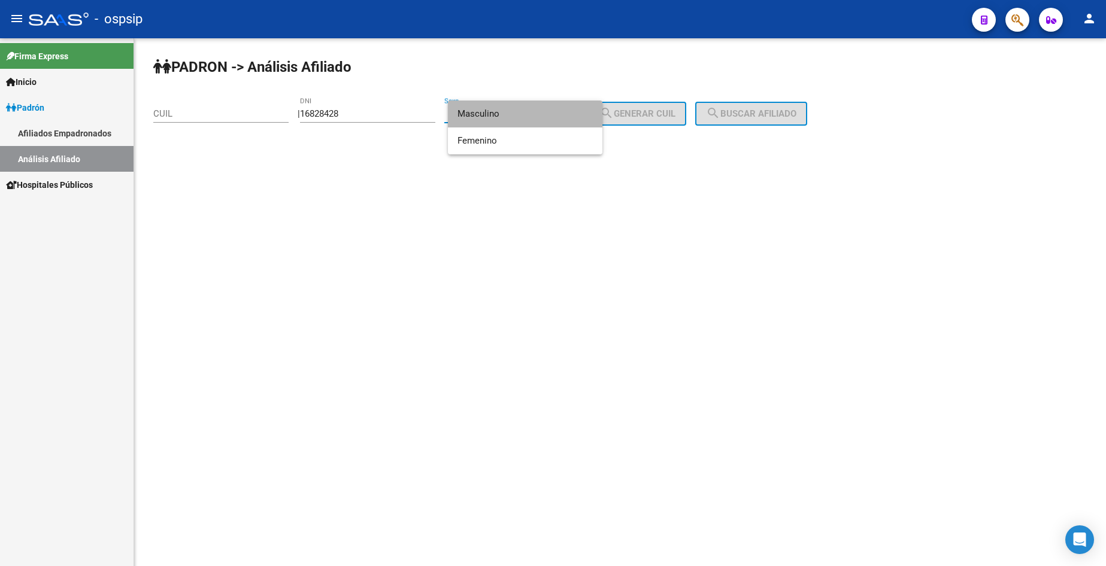
click at [510, 113] on span "Masculino" at bounding box center [525, 114] width 135 height 27
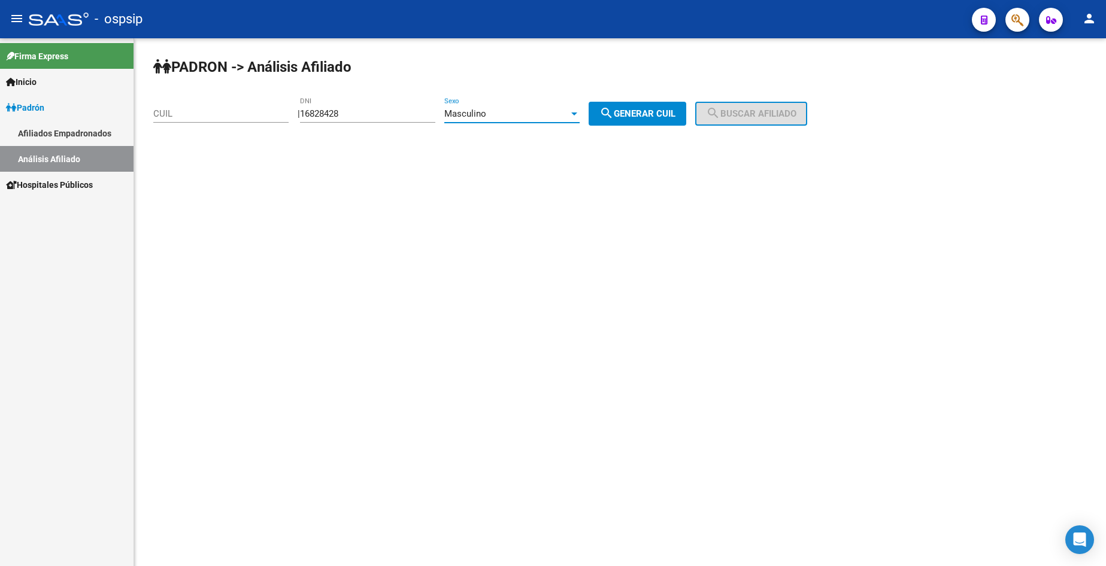
click at [644, 119] on span "search Generar CUIL" at bounding box center [637, 113] width 76 height 11
type input "20-16828428-5"
click at [749, 113] on span "search Buscar afiliado" at bounding box center [751, 113] width 90 height 11
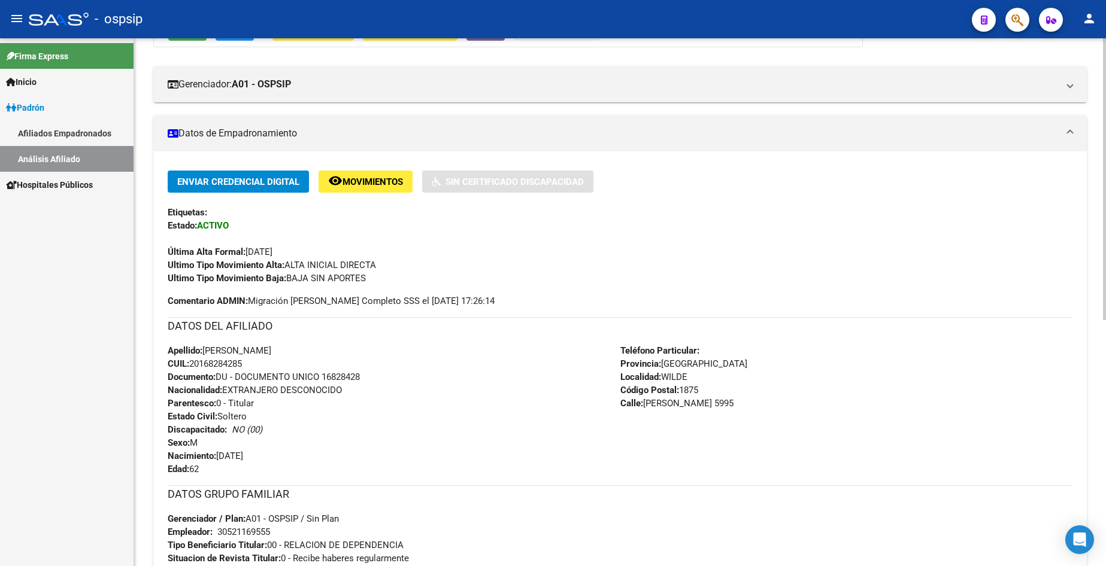
scroll to position [299, 0]
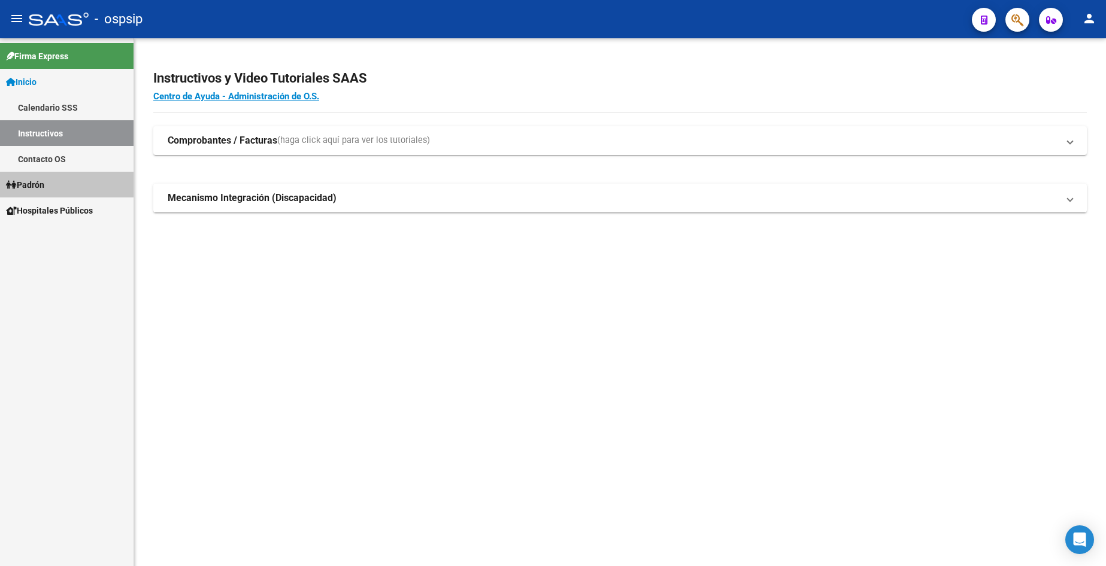
click at [50, 180] on link "Padrón" at bounding box center [67, 185] width 134 height 26
click at [34, 189] on span "Padrón" at bounding box center [25, 184] width 38 height 13
click at [63, 235] on link "Análisis Afiliado" at bounding box center [67, 236] width 134 height 26
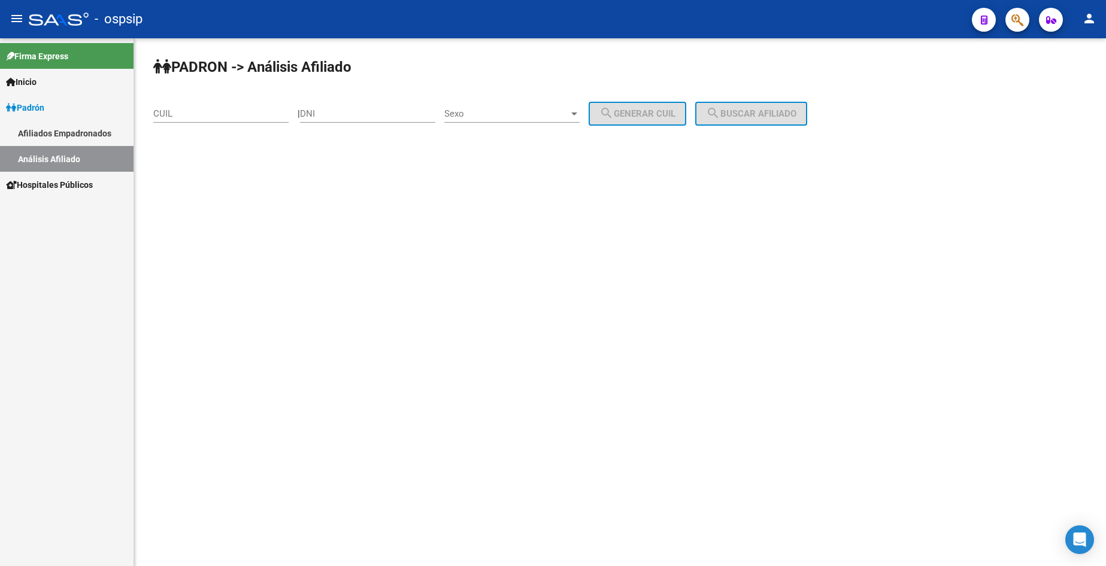
click at [372, 116] on input "DNI" at bounding box center [367, 113] width 135 height 11
type input "22589417"
click at [505, 118] on div "Sexo Sexo" at bounding box center [511, 110] width 135 height 26
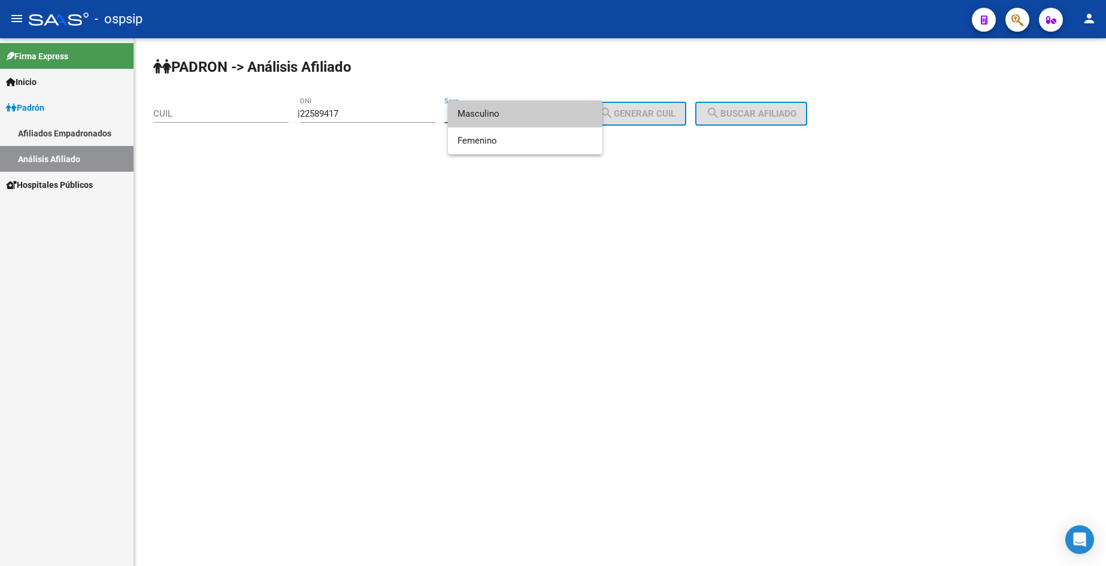
click at [507, 117] on span "Masculino" at bounding box center [525, 114] width 135 height 27
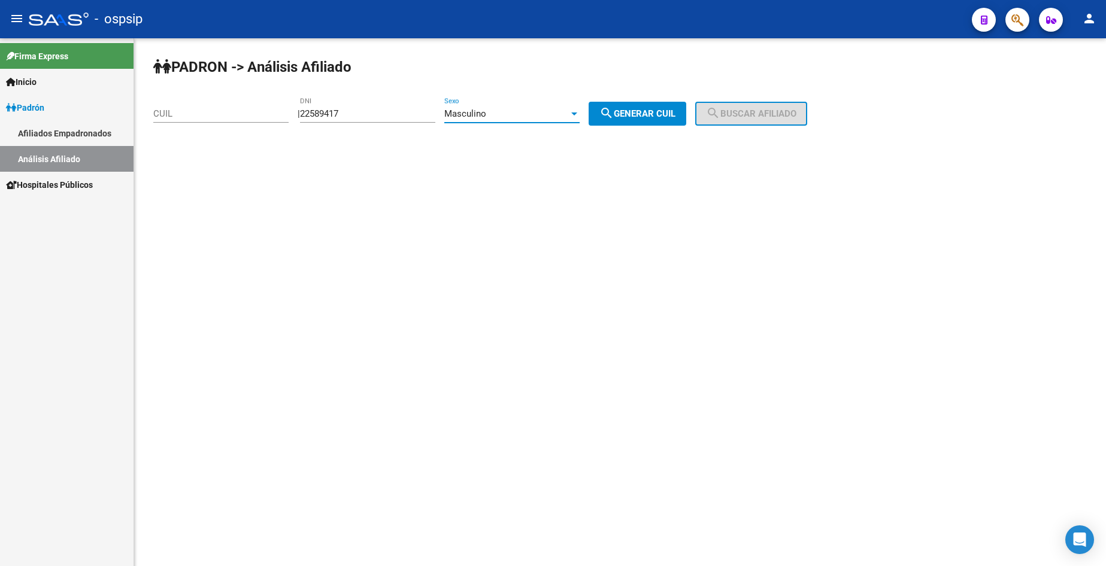
click at [686, 116] on button "search Generar CUIL" at bounding box center [638, 114] width 98 height 24
type input "20-22589417-6"
click at [763, 116] on span "search Buscar afiliado" at bounding box center [751, 113] width 90 height 11
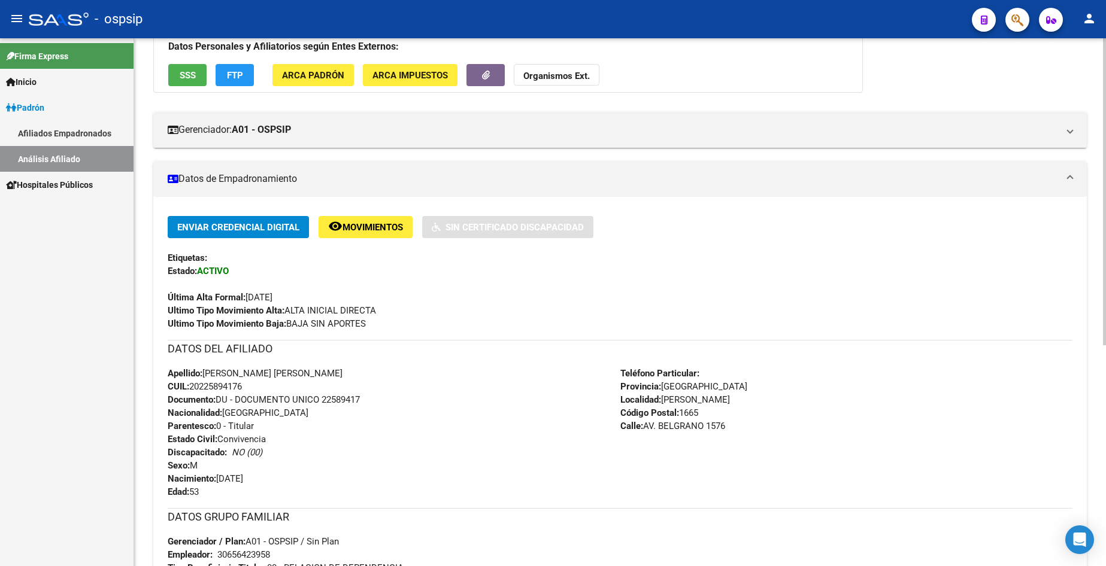
scroll to position [299, 0]
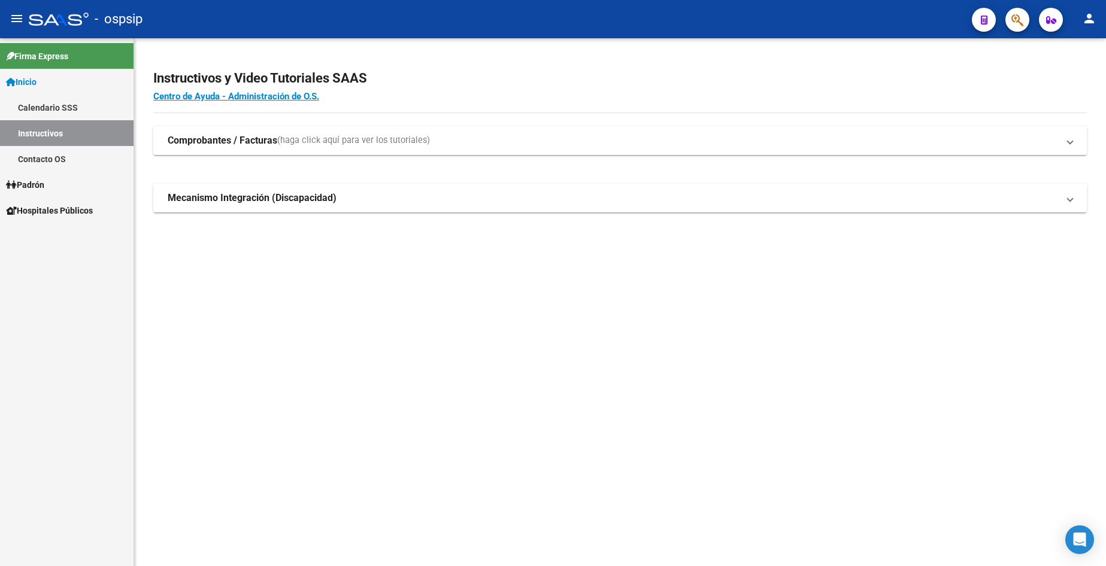
click at [40, 184] on span "Padrón" at bounding box center [25, 184] width 38 height 13
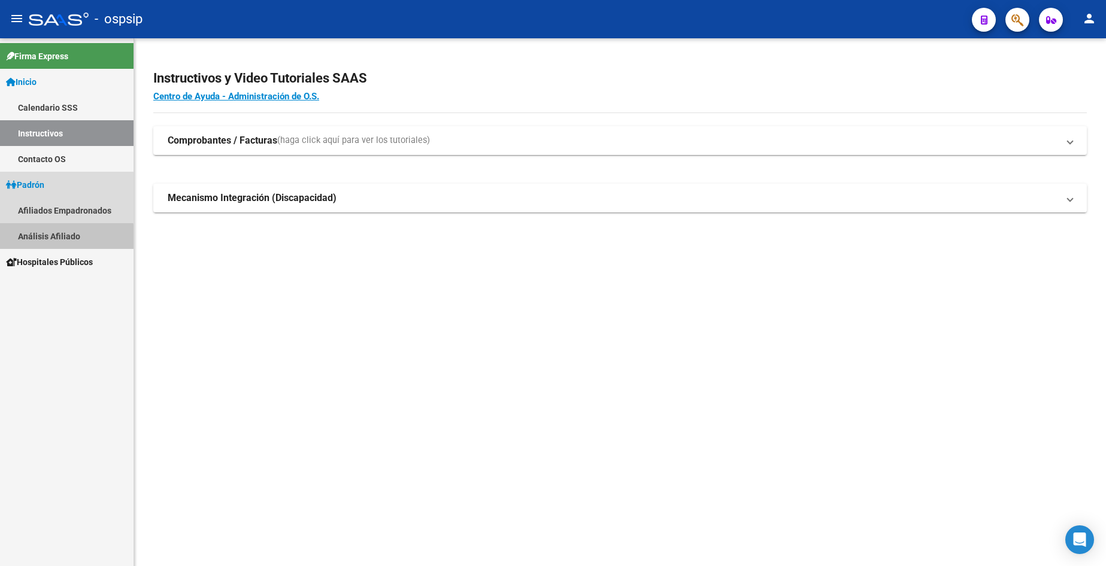
click at [39, 239] on link "Análisis Afiliado" at bounding box center [67, 236] width 134 height 26
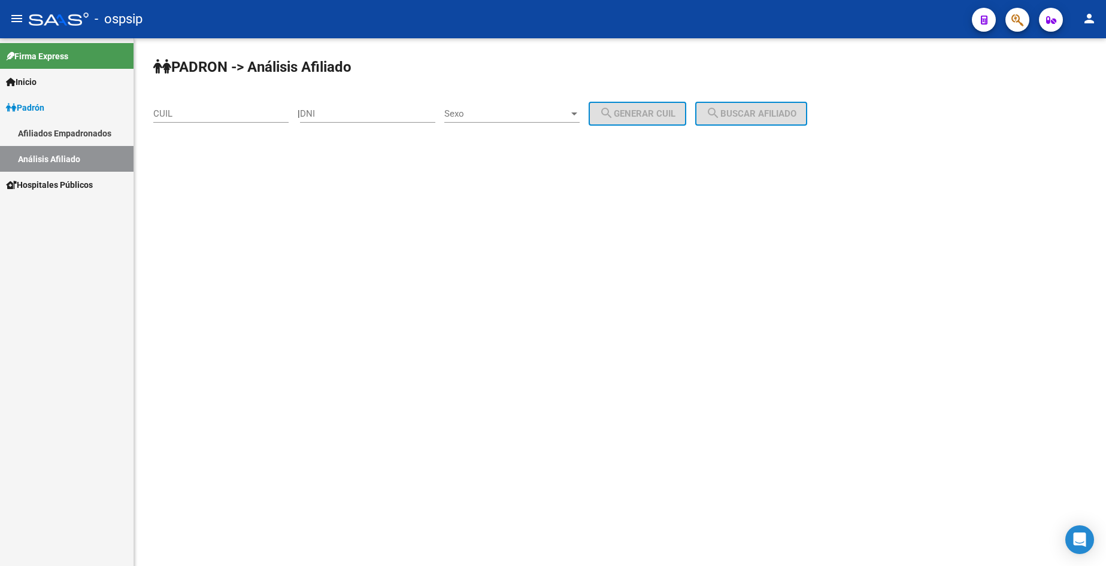
click at [39, 239] on div "Firma Express Inicio Calendario SSS Instructivos Contacto OS Padrón Afiliados E…" at bounding box center [67, 302] width 134 height 528
click at [408, 109] on input "DNI" at bounding box center [367, 113] width 135 height 11
type input "41128617"
click at [549, 114] on span "Sexo" at bounding box center [506, 113] width 125 height 11
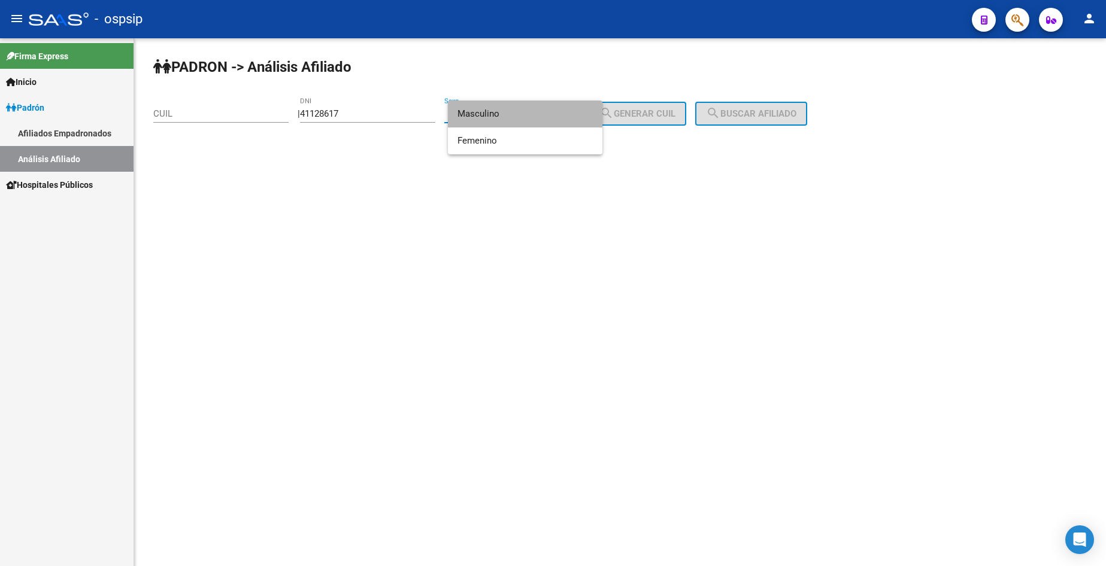
click at [516, 118] on span "Masculino" at bounding box center [525, 114] width 135 height 27
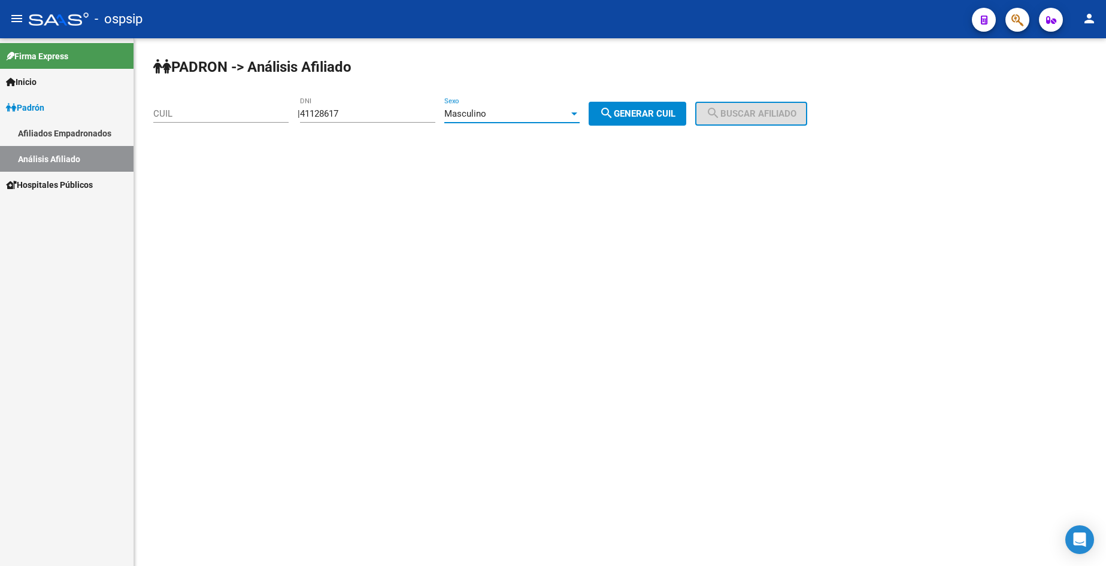
click at [630, 116] on span "search Generar CUIL" at bounding box center [637, 113] width 76 height 11
type input "20-41128617-8"
click at [777, 124] on button "search Buscar afiliado" at bounding box center [751, 114] width 112 height 24
